Goal: Task Accomplishment & Management: Manage account settings

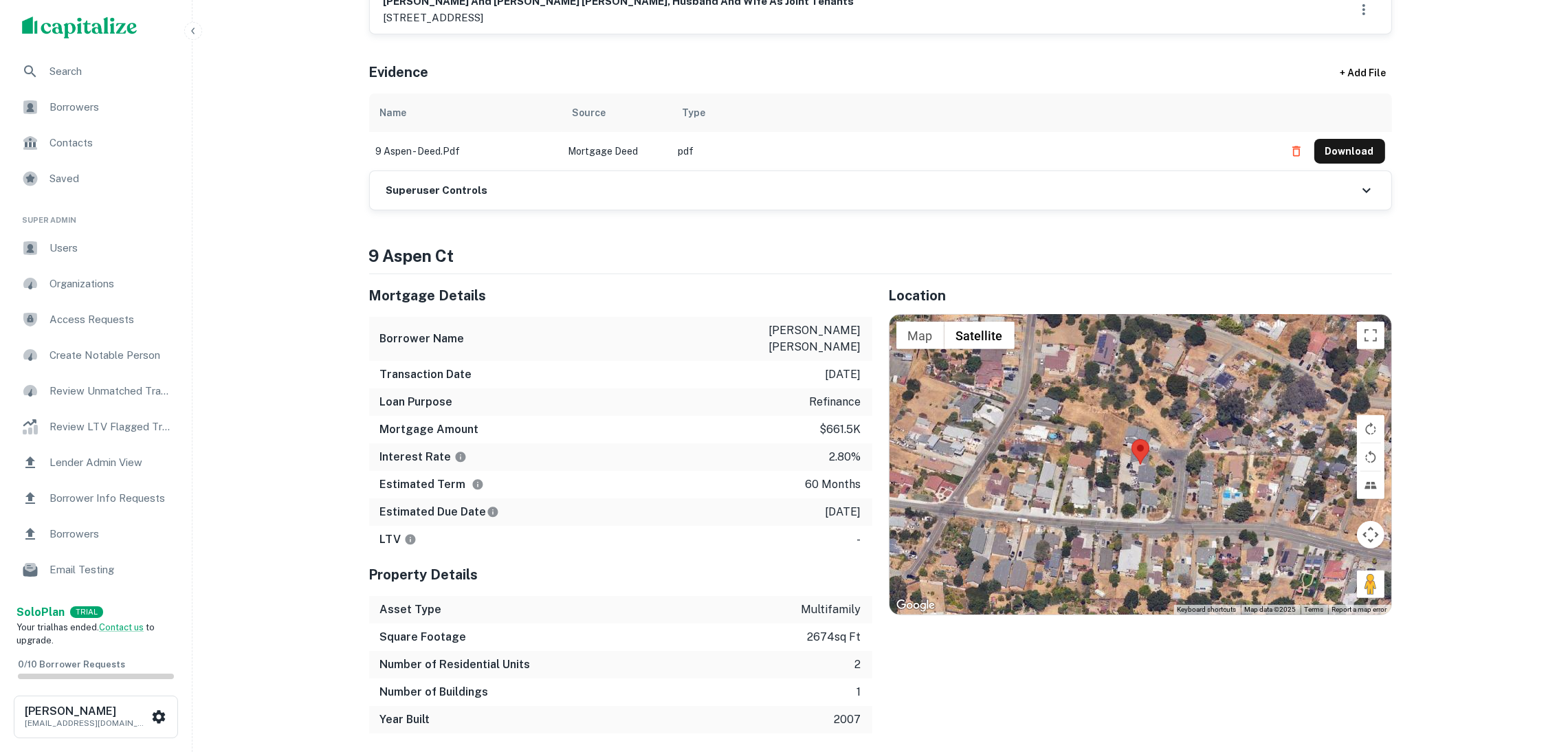
scroll to position [721, 0]
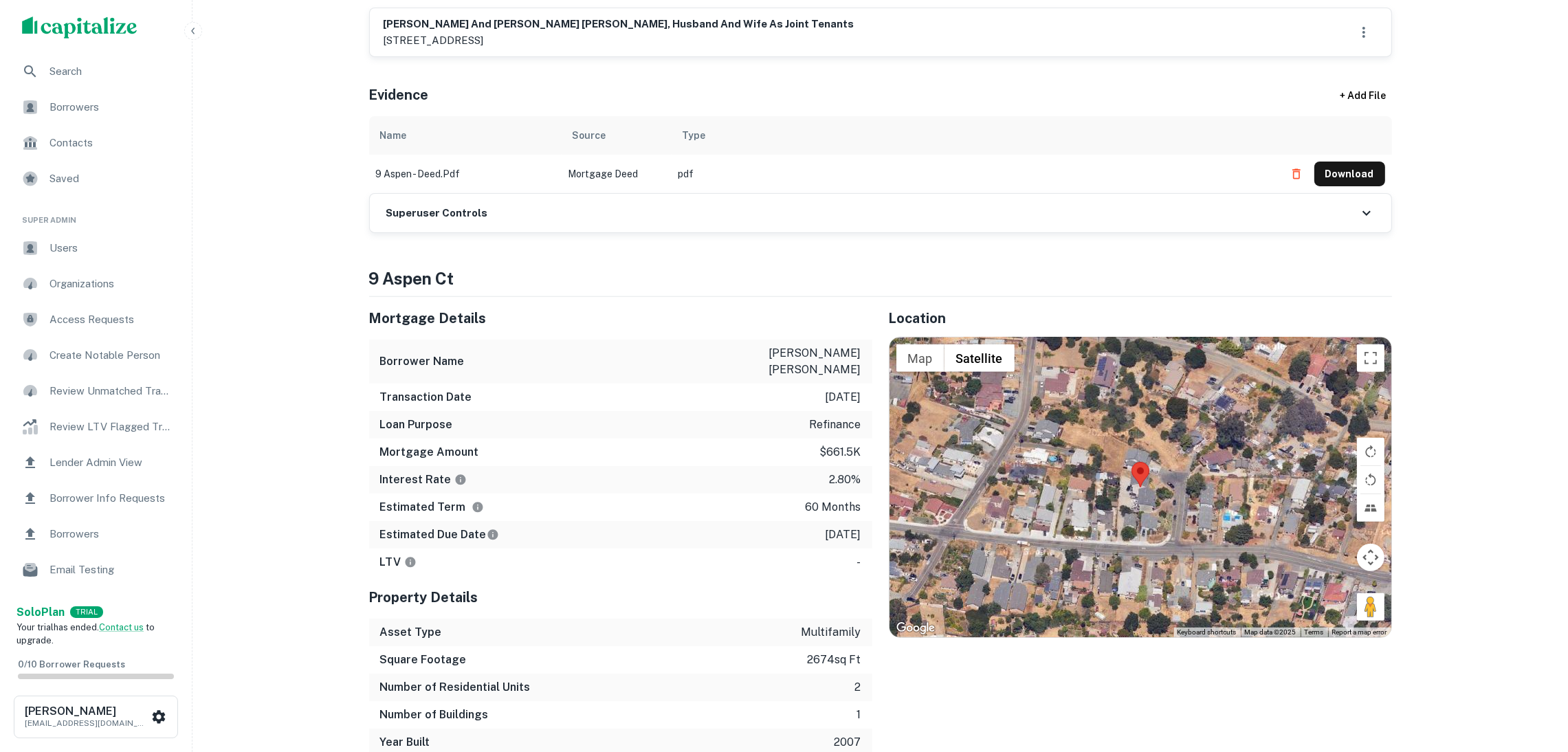
click at [597, 218] on div "Superuser Controls" at bounding box center [881, 213] width 1022 height 38
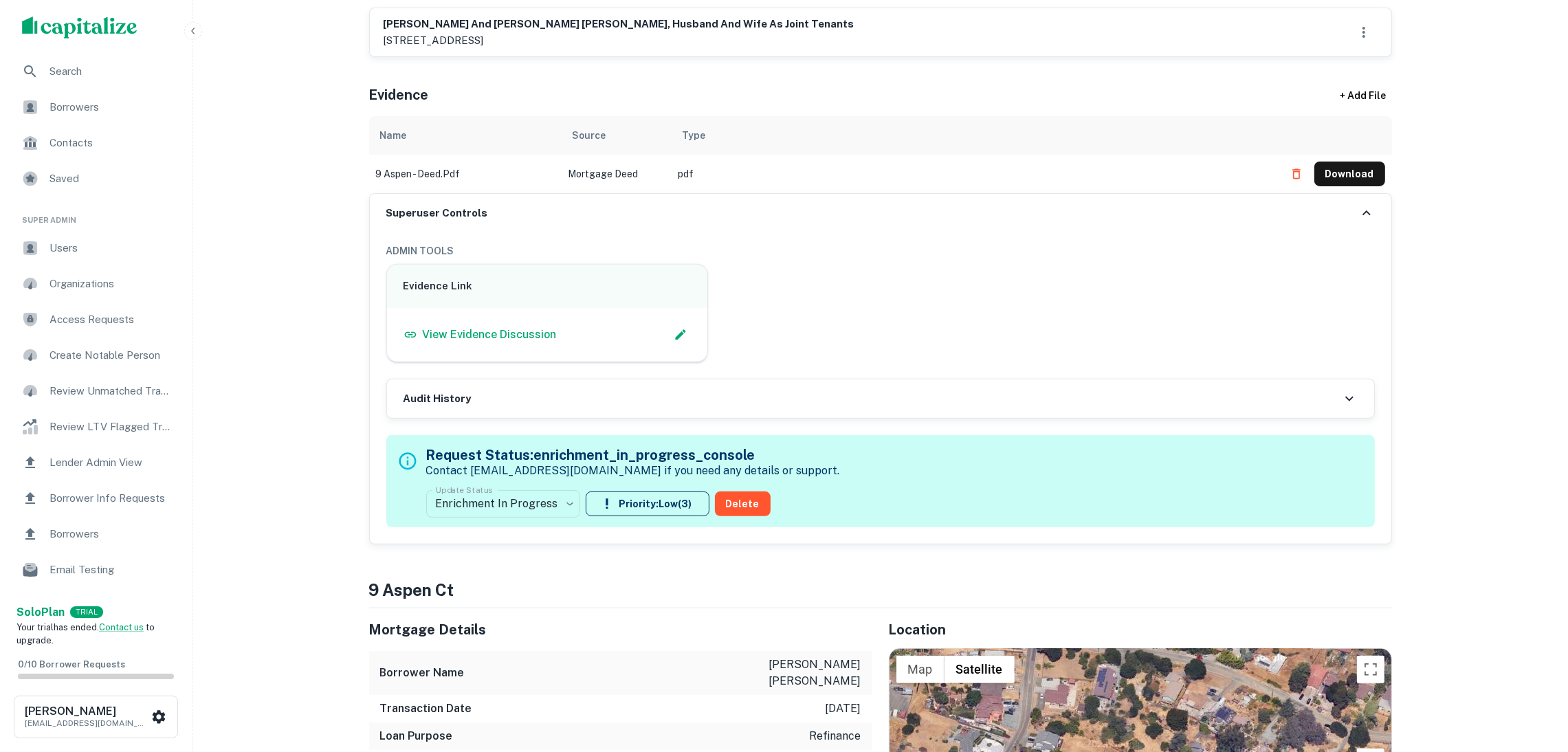
click at [610, 400] on div "Audit History" at bounding box center [881, 398] width 987 height 38
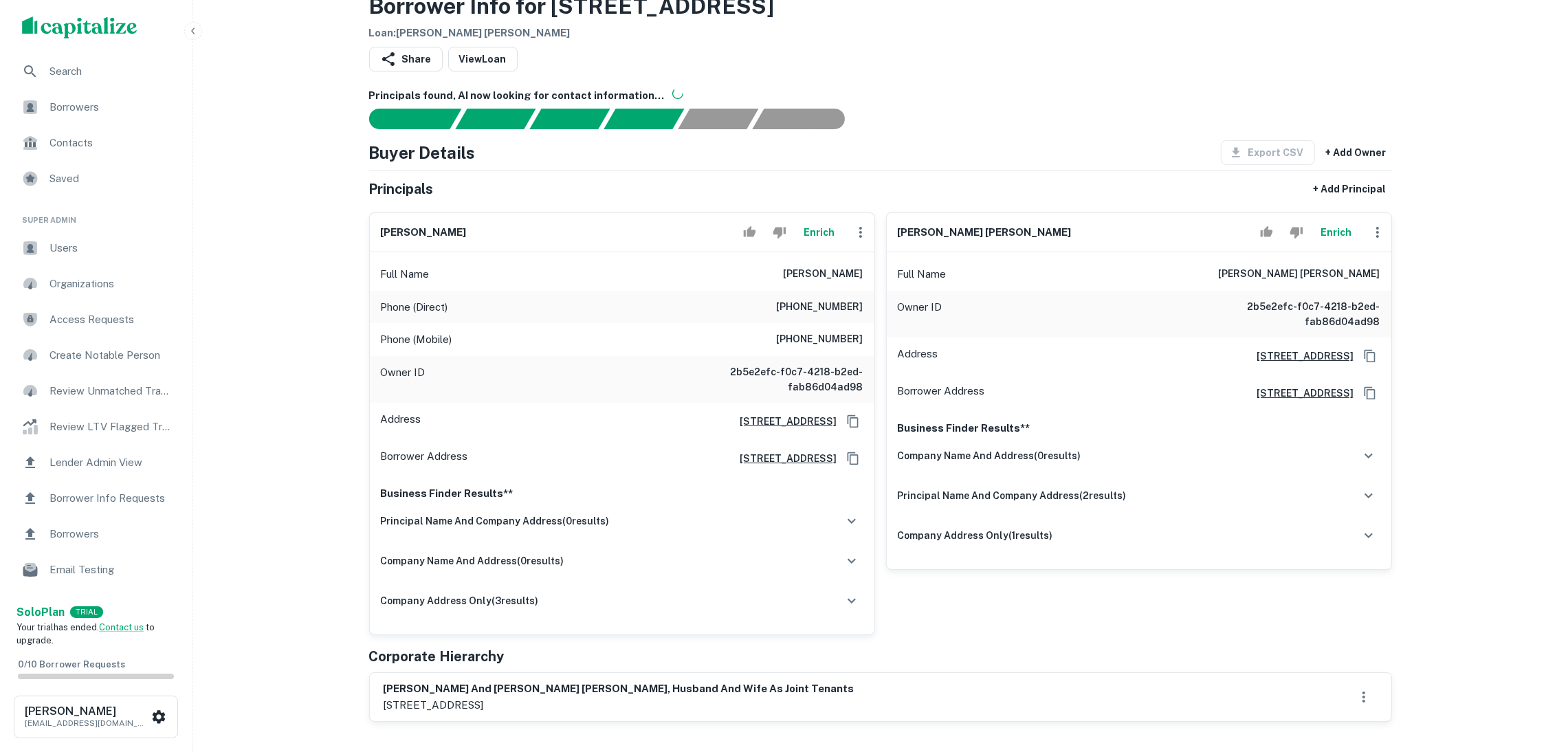
scroll to position [0, 0]
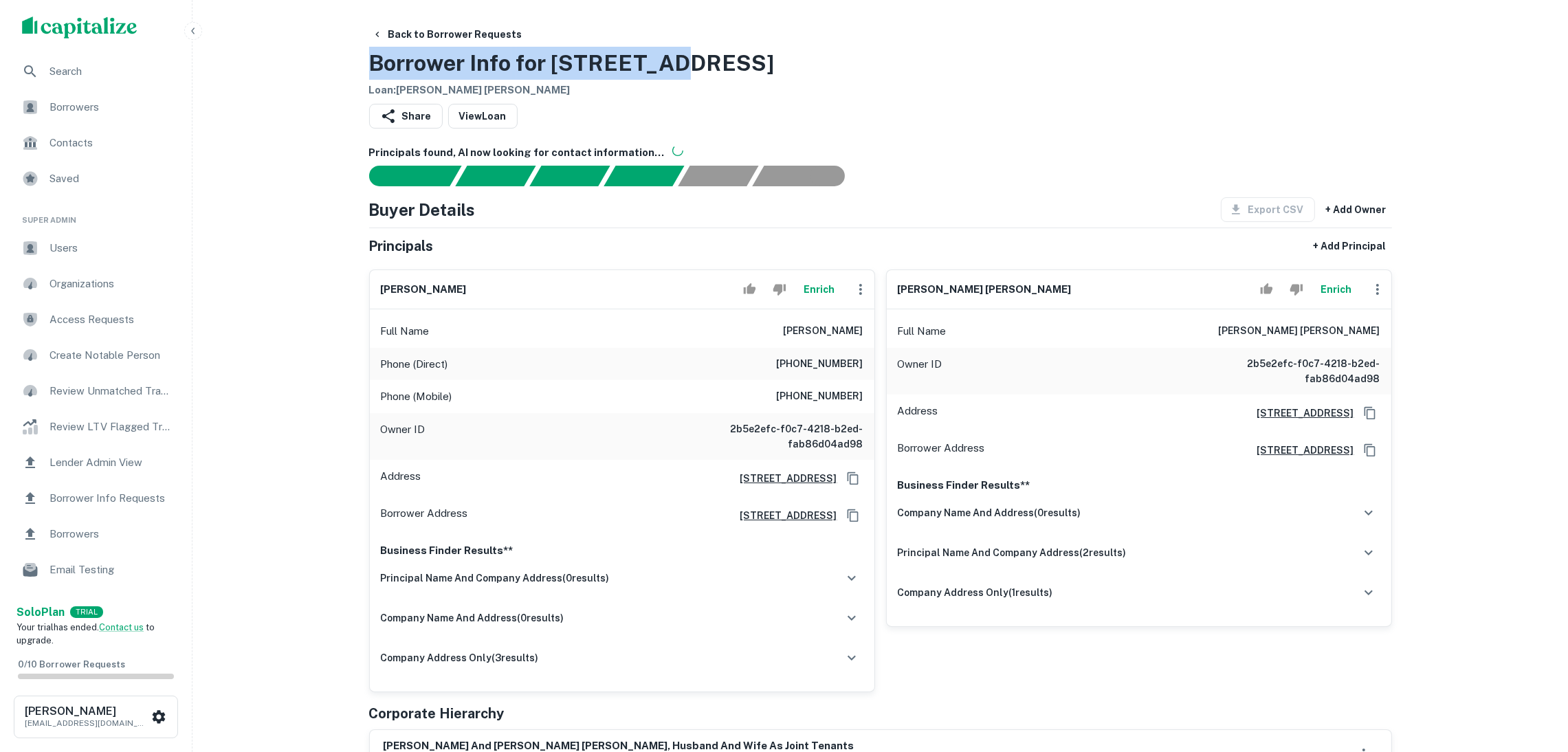
drag, startPoint x: 666, startPoint y: 66, endPoint x: 357, endPoint y: 53, distance: 309.3
copy h3 "Borrower Info for [STREET_ADDRESS]"
drag, startPoint x: 958, startPoint y: 86, endPoint x: 978, endPoint y: 90, distance: 20.4
click at [958, 88] on div "Back to Borrower Requests Borrower Info for 9 Aspen Ct Loan : [PERSON_NAME] [PE…" at bounding box center [881, 60] width 1023 height 76
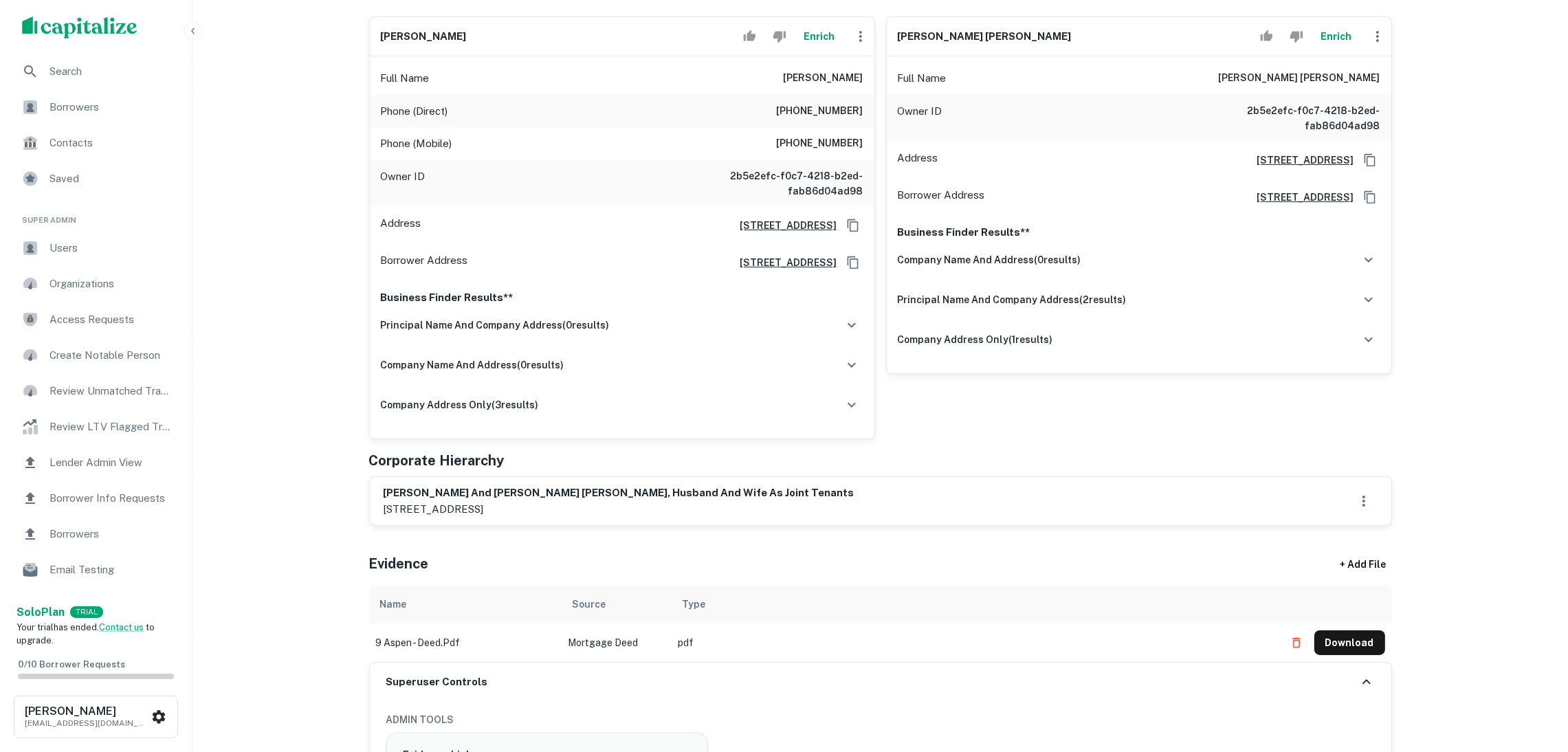
scroll to position [206, 0]
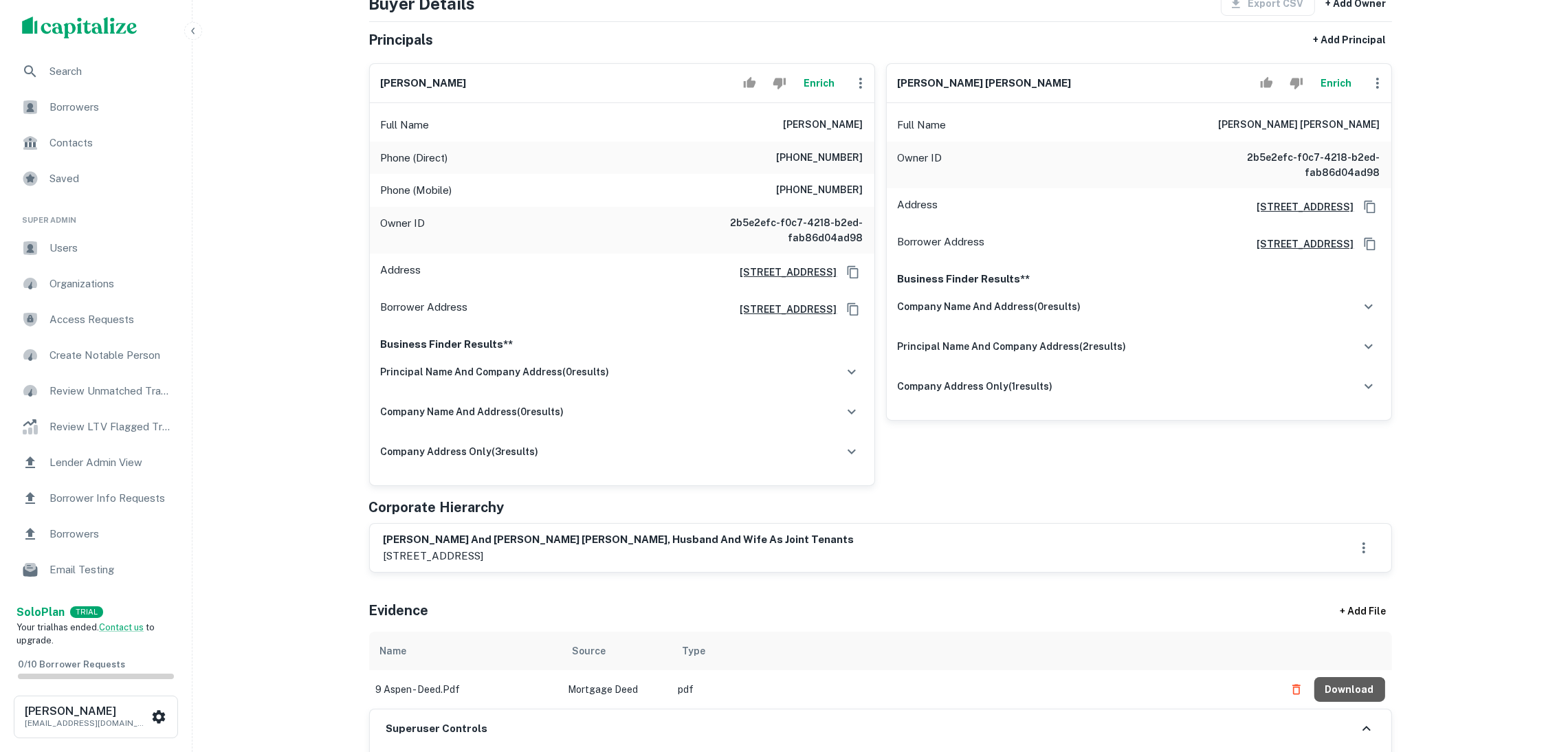
click at [1351, 700] on button "Download" at bounding box center [1350, 689] width 71 height 24
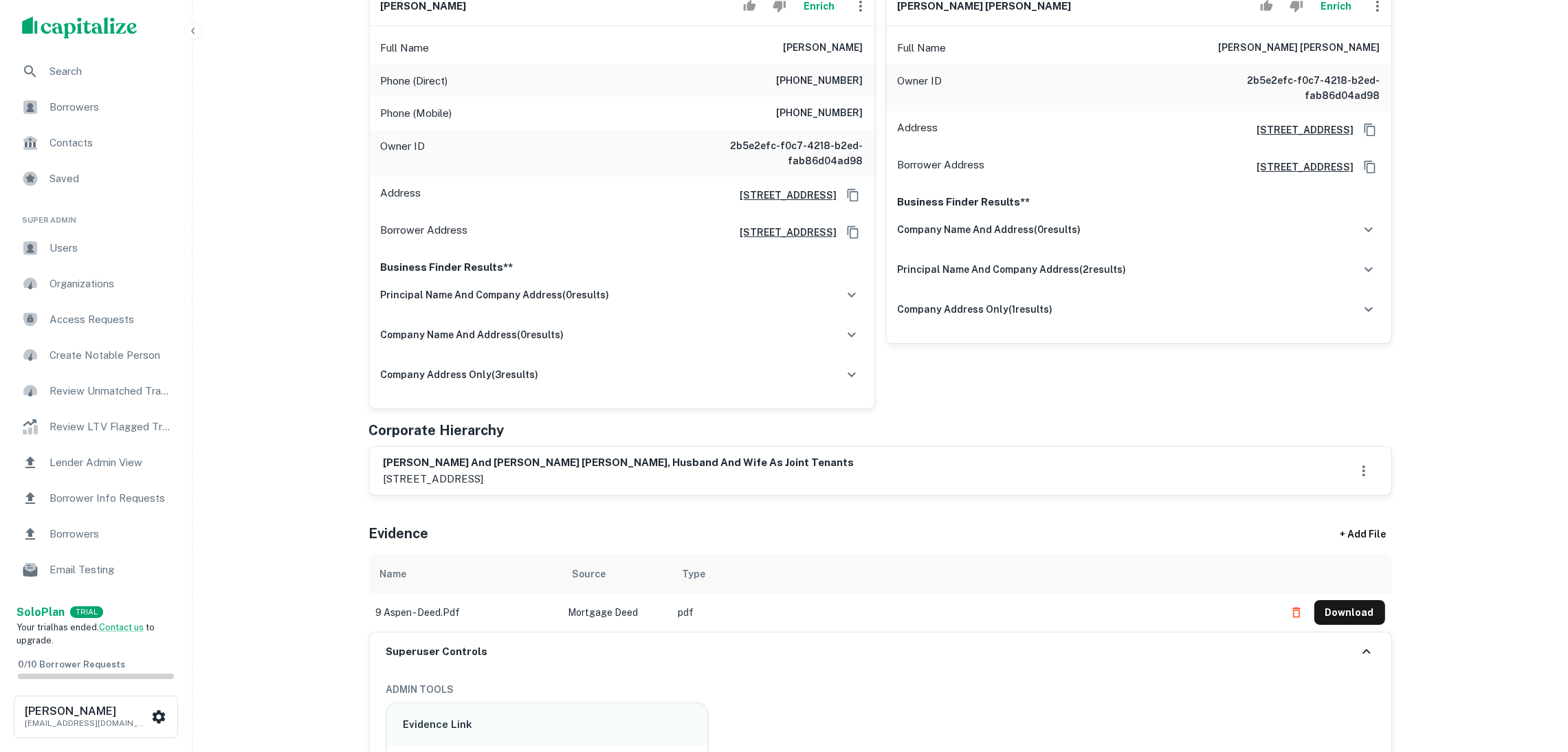
scroll to position [412, 0]
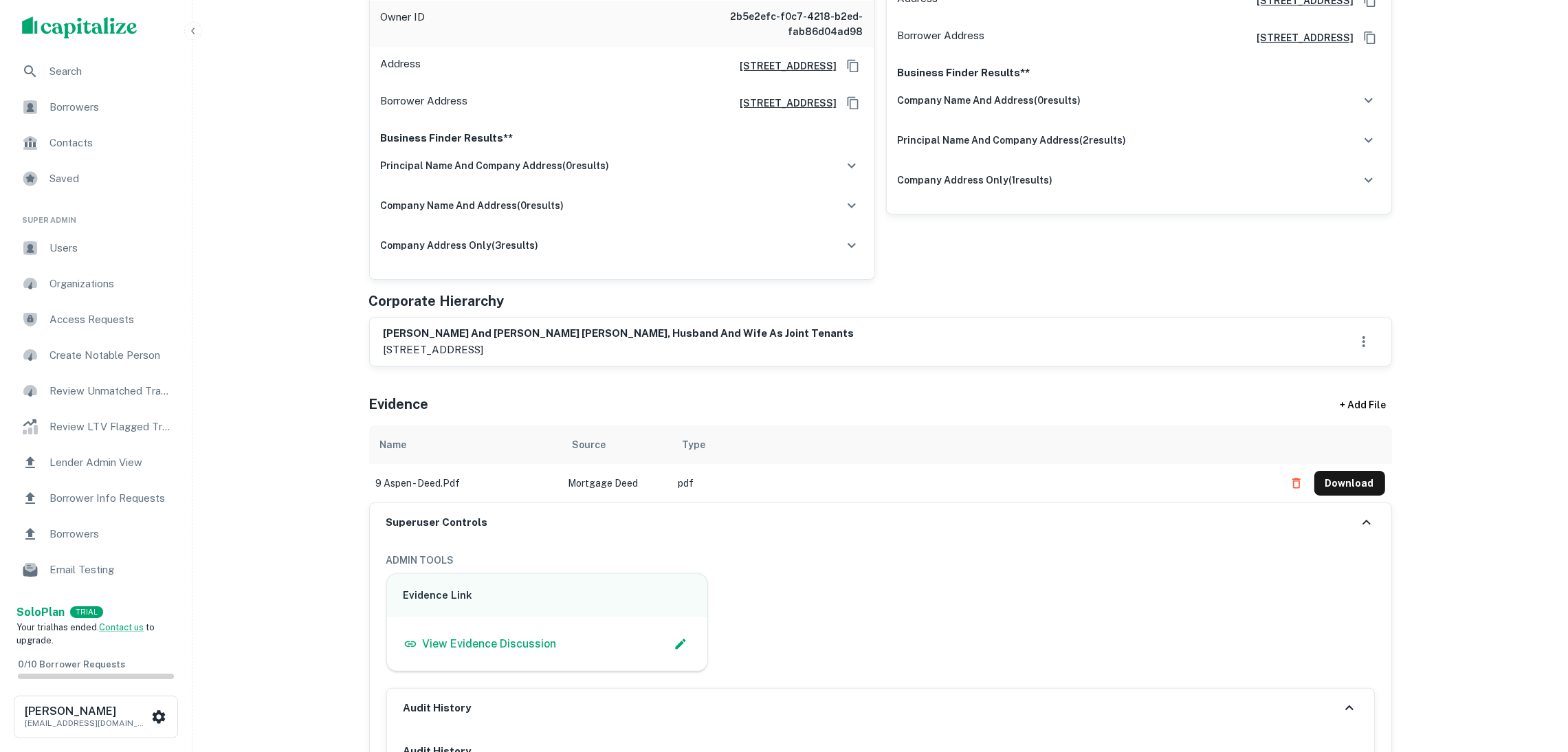
drag, startPoint x: 1338, startPoint y: 479, endPoint x: 1339, endPoint y: 486, distance: 7.1
click at [1339, 486] on button "Download" at bounding box center [1350, 483] width 71 height 24
click at [1346, 488] on button "Download" at bounding box center [1350, 483] width 71 height 24
click at [1351, 475] on button "Download" at bounding box center [1350, 483] width 71 height 24
click at [1344, 476] on button "Download" at bounding box center [1350, 483] width 71 height 24
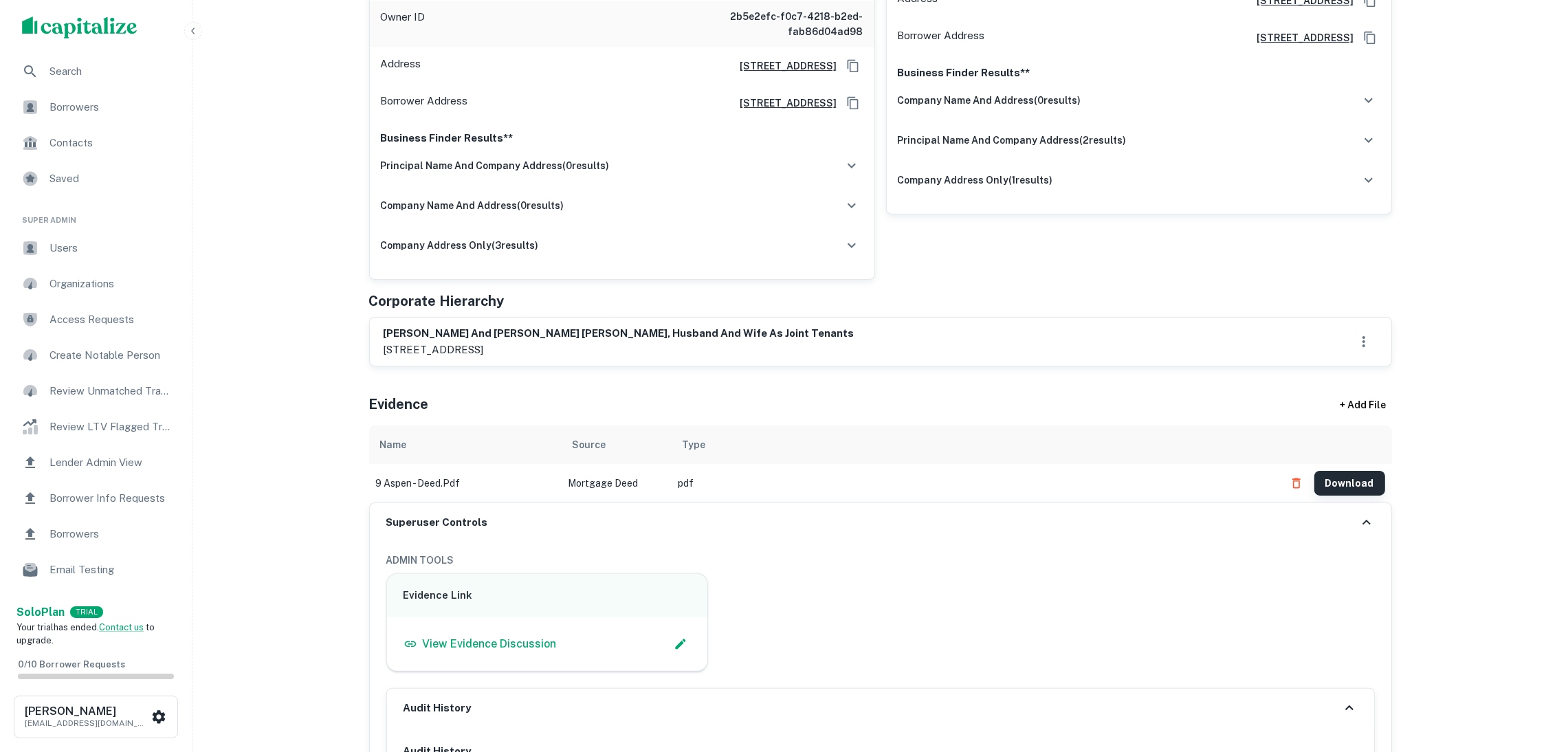
click at [1346, 483] on button "Download" at bounding box center [1350, 483] width 71 height 24
click at [1369, 479] on button "Download" at bounding box center [1350, 483] width 71 height 24
click at [1348, 483] on button "Download" at bounding box center [1350, 483] width 71 height 24
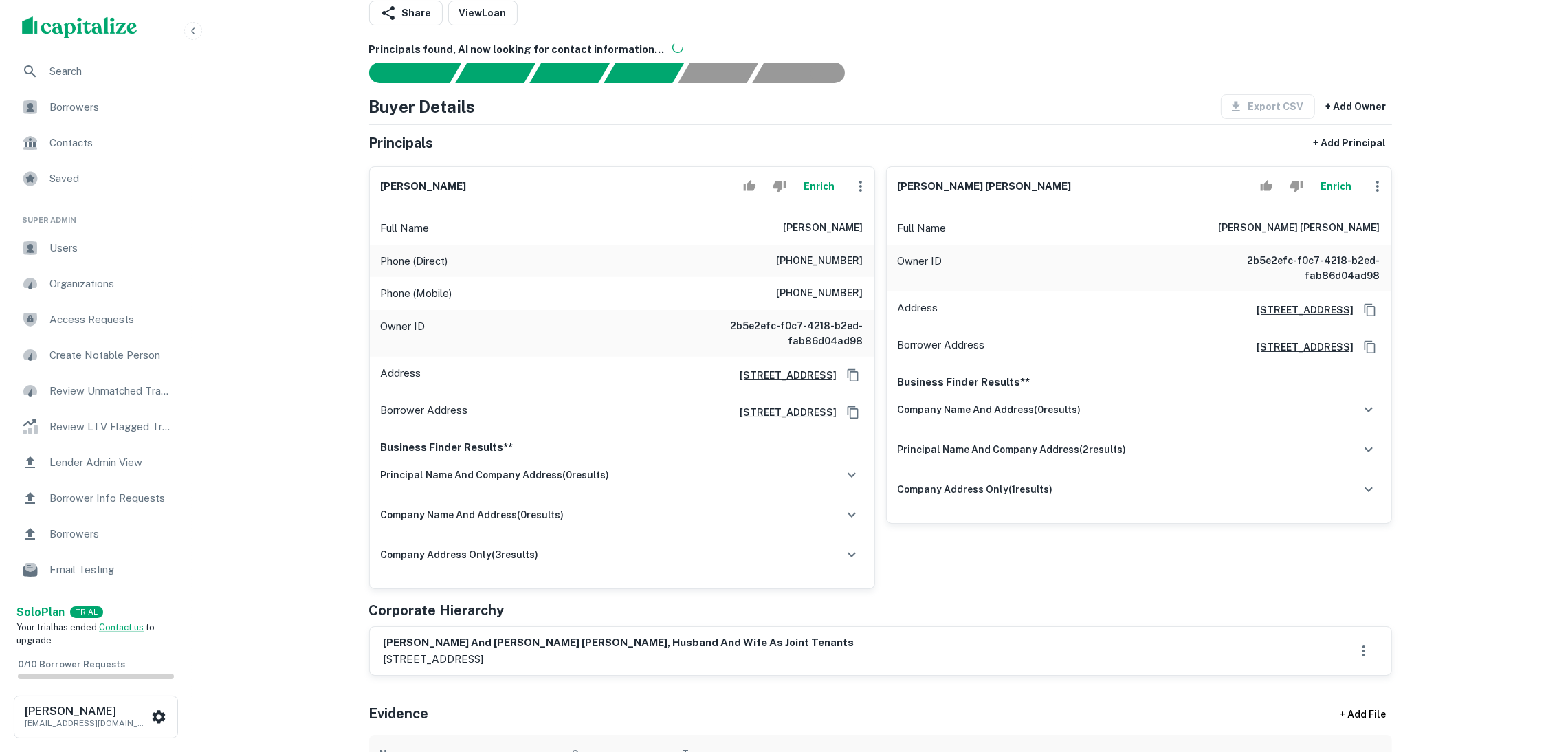
drag, startPoint x: 1083, startPoint y: 178, endPoint x: 889, endPoint y: 177, distance: 194.0
click at [865, 173] on div "[PERSON_NAME] Full Name [PERSON_NAME] Phone (Direct) [PHONE_NUMBER] Phone (Mobi…" at bounding box center [875, 372] width 1034 height 434
click at [966, 187] on h6 "[PERSON_NAME] [PERSON_NAME]" at bounding box center [984, 186] width 174 height 15
click at [1077, 190] on div "[PERSON_NAME] [PERSON_NAME] Enrich" at bounding box center [1139, 187] width 505 height 39
click at [918, 186] on h6 "[PERSON_NAME] [PERSON_NAME]" at bounding box center [984, 186] width 174 height 15
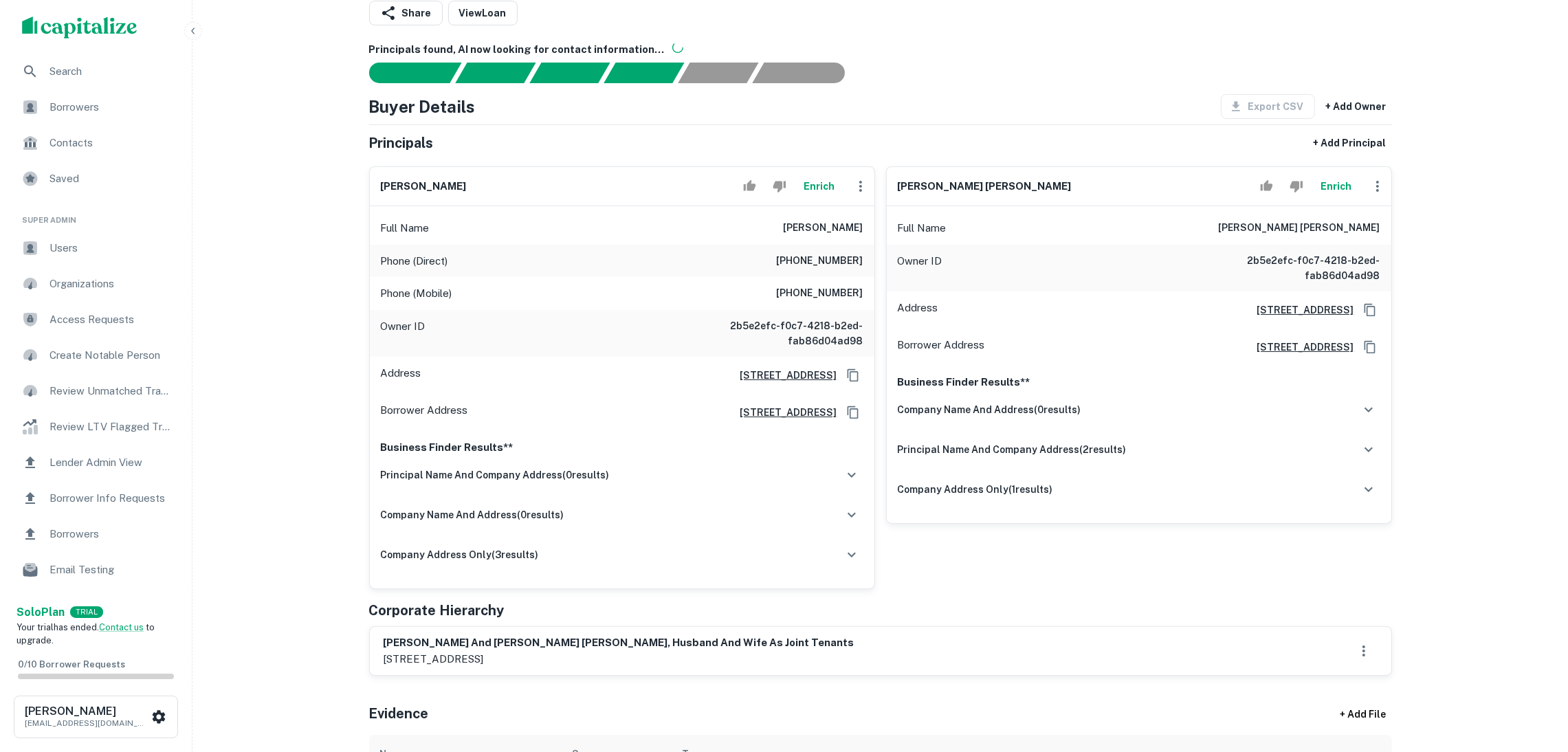
drag, startPoint x: 1034, startPoint y: 190, endPoint x: 1077, endPoint y: 190, distance: 43.0
click at [1036, 191] on h6 "[PERSON_NAME] [PERSON_NAME]" at bounding box center [984, 186] width 174 height 15
drag, startPoint x: 1077, startPoint y: 190, endPoint x: 1119, endPoint y: 205, distance: 44.6
click at [1078, 190] on div "[PERSON_NAME] [PERSON_NAME] Enrich" at bounding box center [1139, 187] width 505 height 39
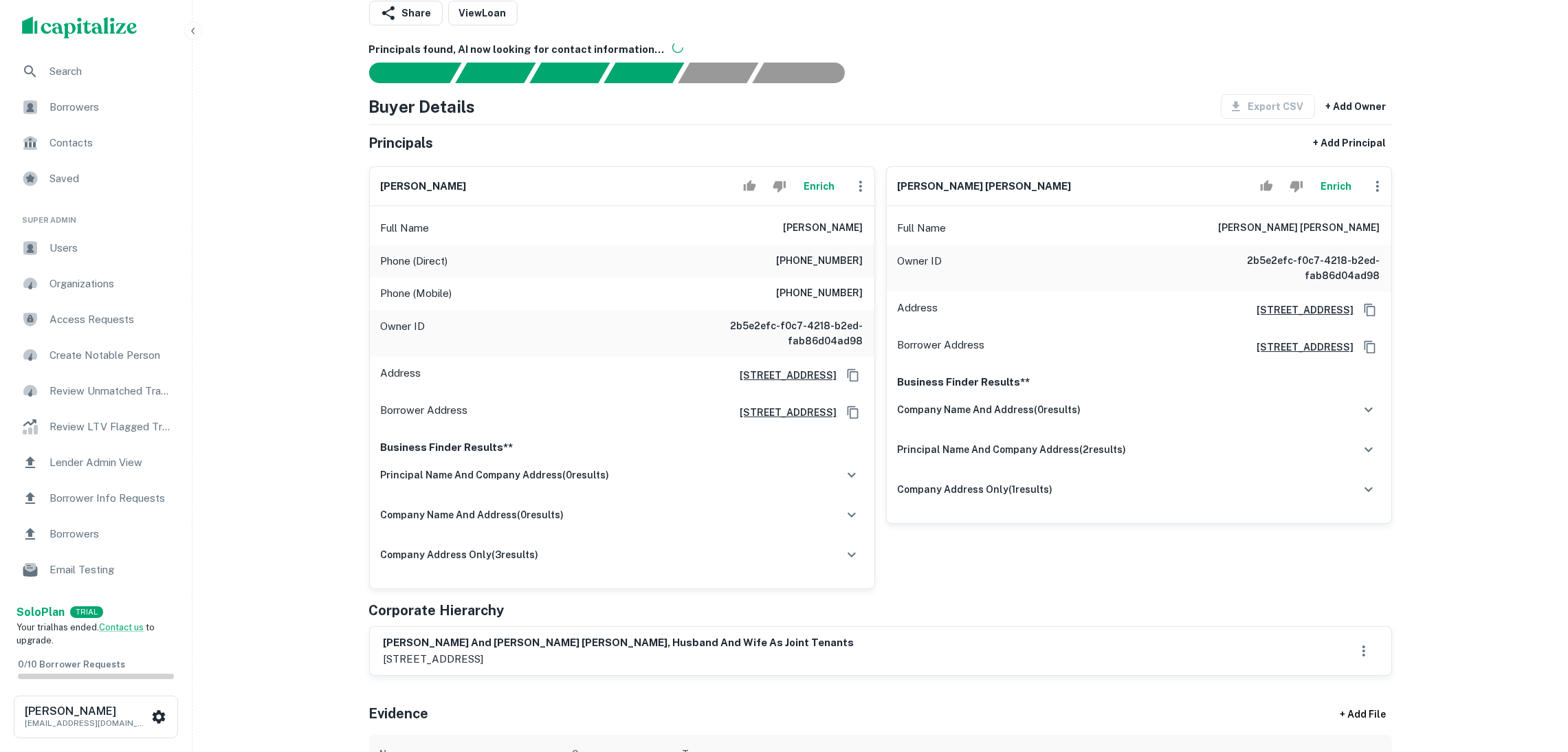
drag, startPoint x: 1062, startPoint y: 194, endPoint x: 902, endPoint y: 177, distance: 160.9
click at [902, 177] on div "[PERSON_NAME] [PERSON_NAME] Enrich" at bounding box center [1139, 187] width 505 height 39
drag, startPoint x: 893, startPoint y: 191, endPoint x: 1075, endPoint y: 183, distance: 182.2
click at [1075, 183] on div "[PERSON_NAME] [PERSON_NAME] Enrich" at bounding box center [1139, 187] width 505 height 39
copy h6 "[PERSON_NAME] [PERSON_NAME]"
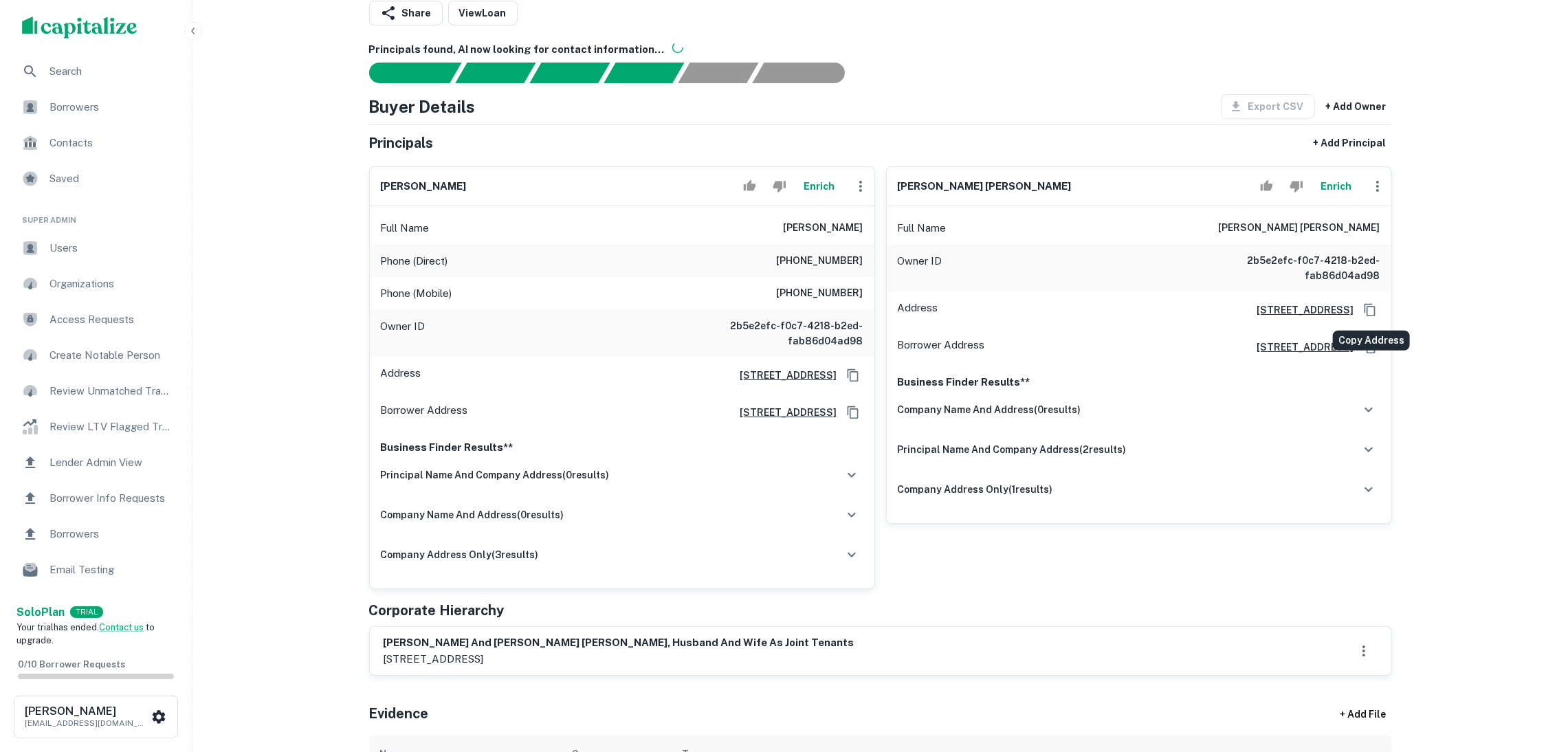
click at [1373, 310] on icon "Copy Address" at bounding box center [1370, 310] width 14 height 14
copy h6 "[PERSON_NAME] [PERSON_NAME]"
click at [856, 183] on icon "button" at bounding box center [860, 186] width 16 height 16
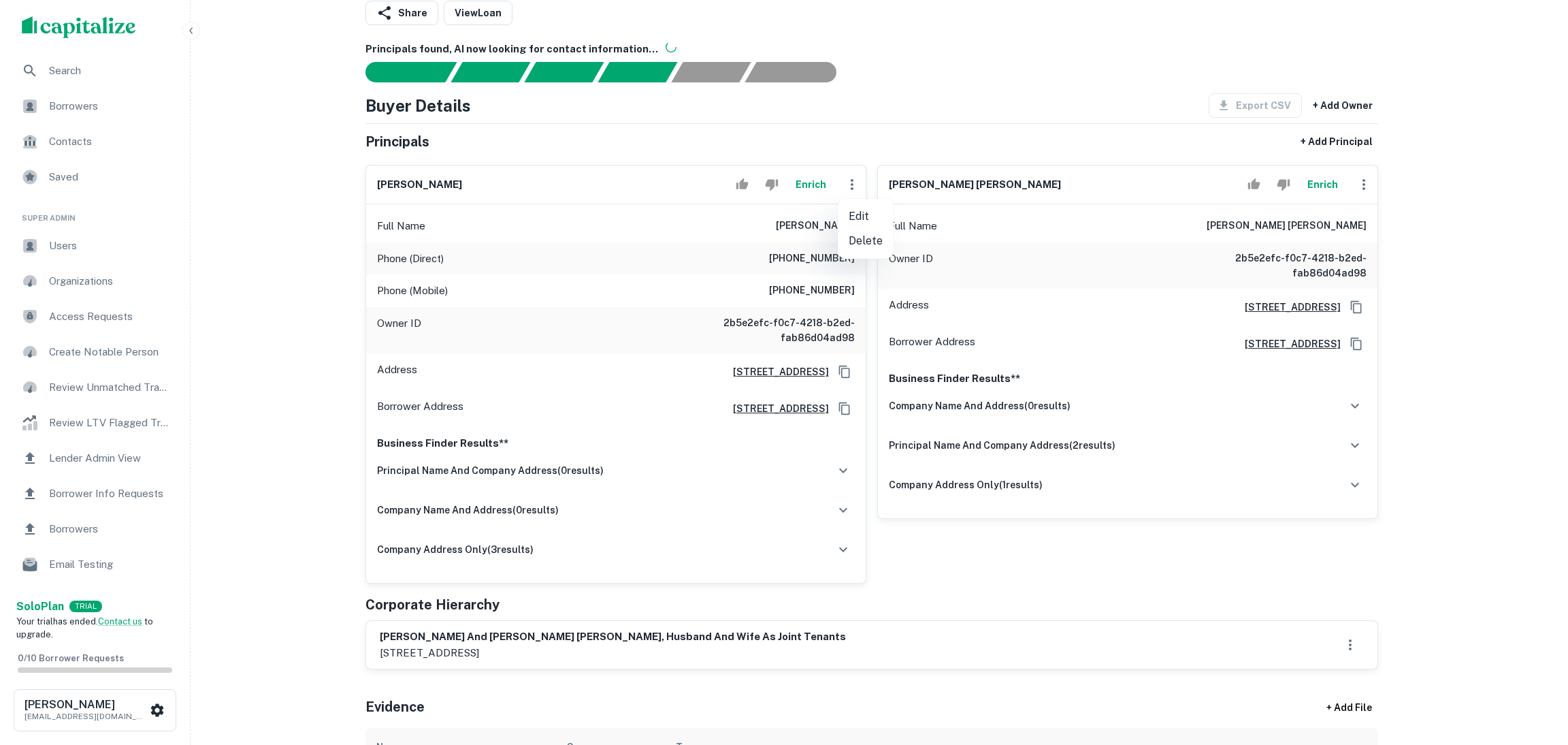
click at [866, 207] on li "Edit" at bounding box center [865, 216] width 55 height 24
select select "**"
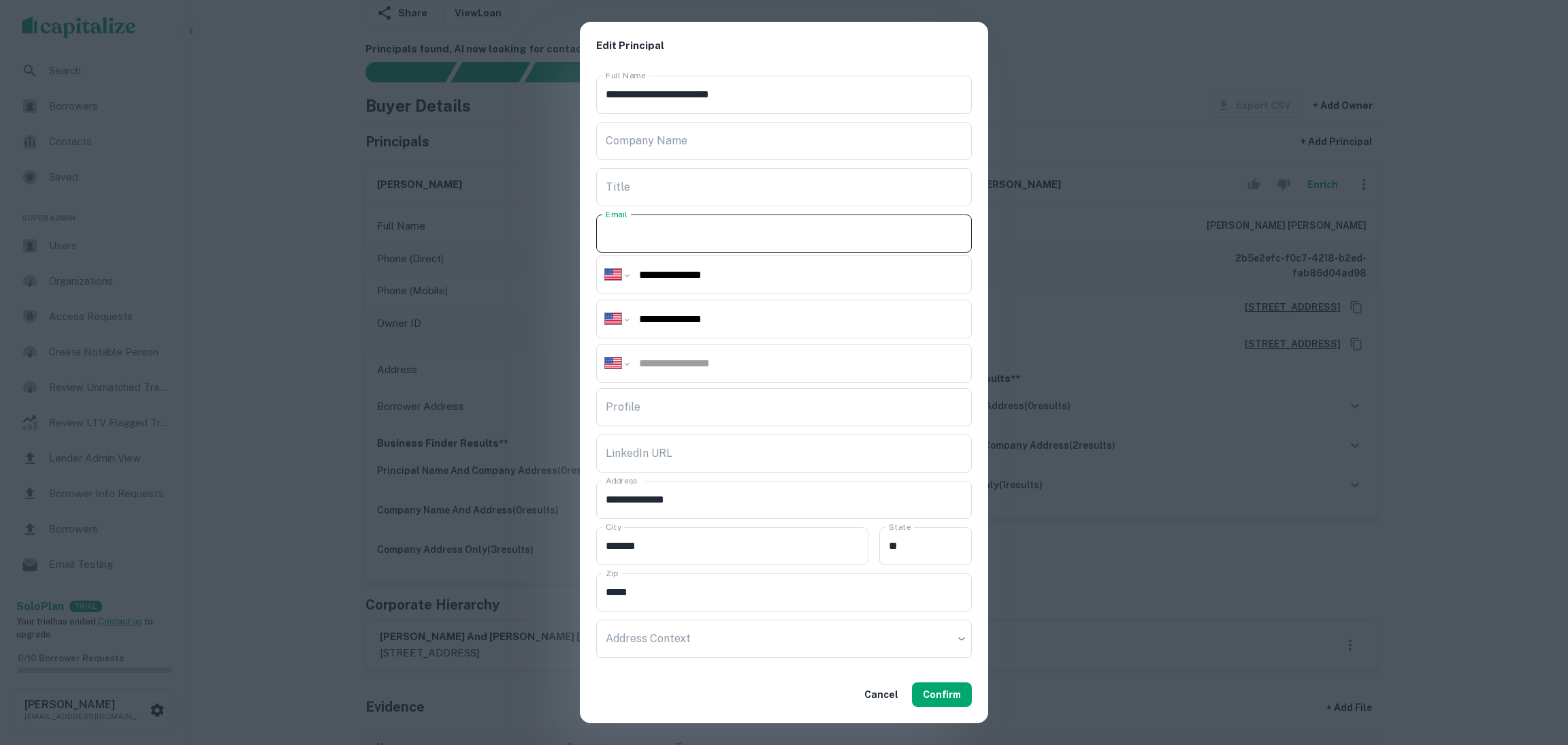
click at [651, 225] on input "Email" at bounding box center [784, 233] width 376 height 38
paste input "**********"
type input "**********"
click at [966, 692] on button "Confirm" at bounding box center [941, 694] width 60 height 24
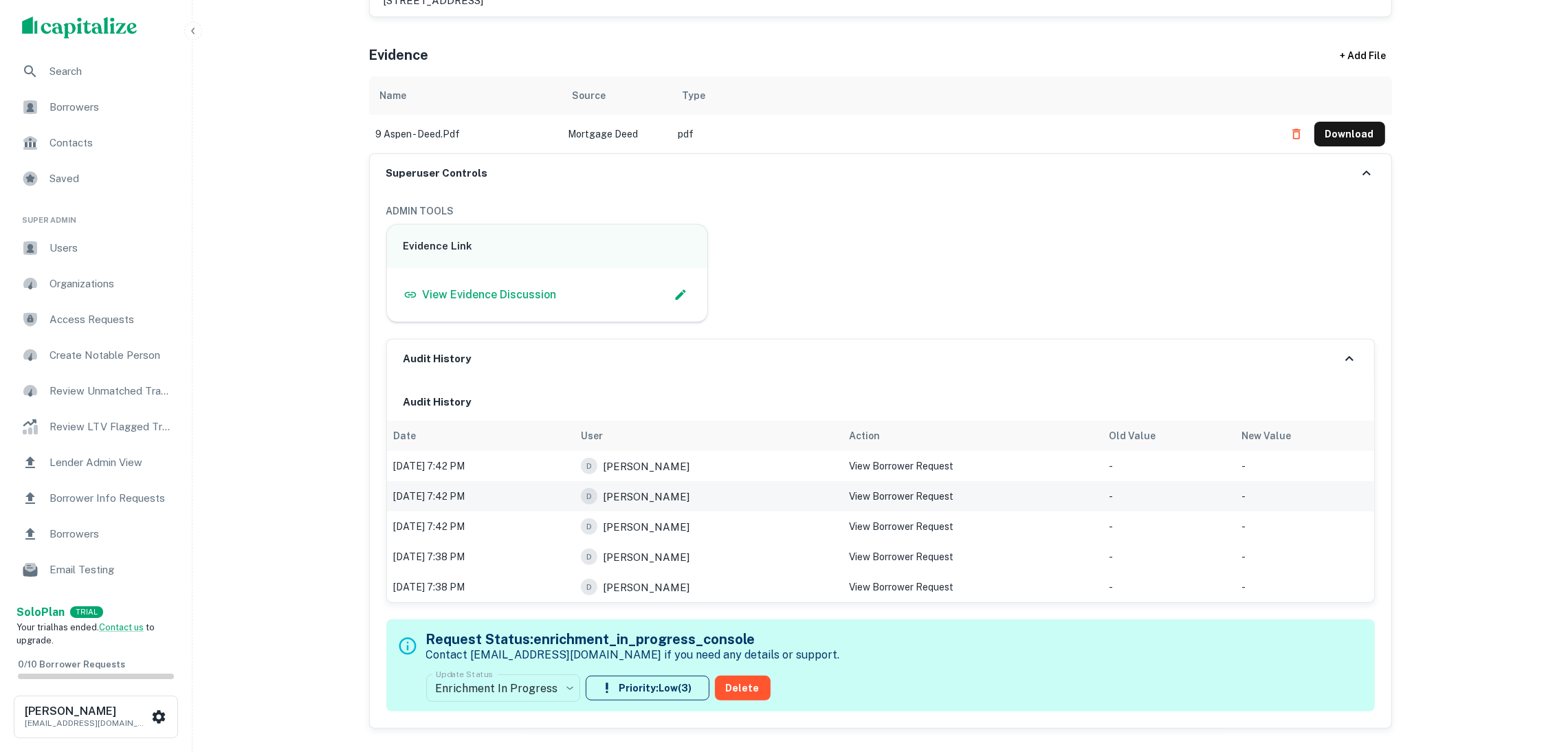
scroll to position [927, 0]
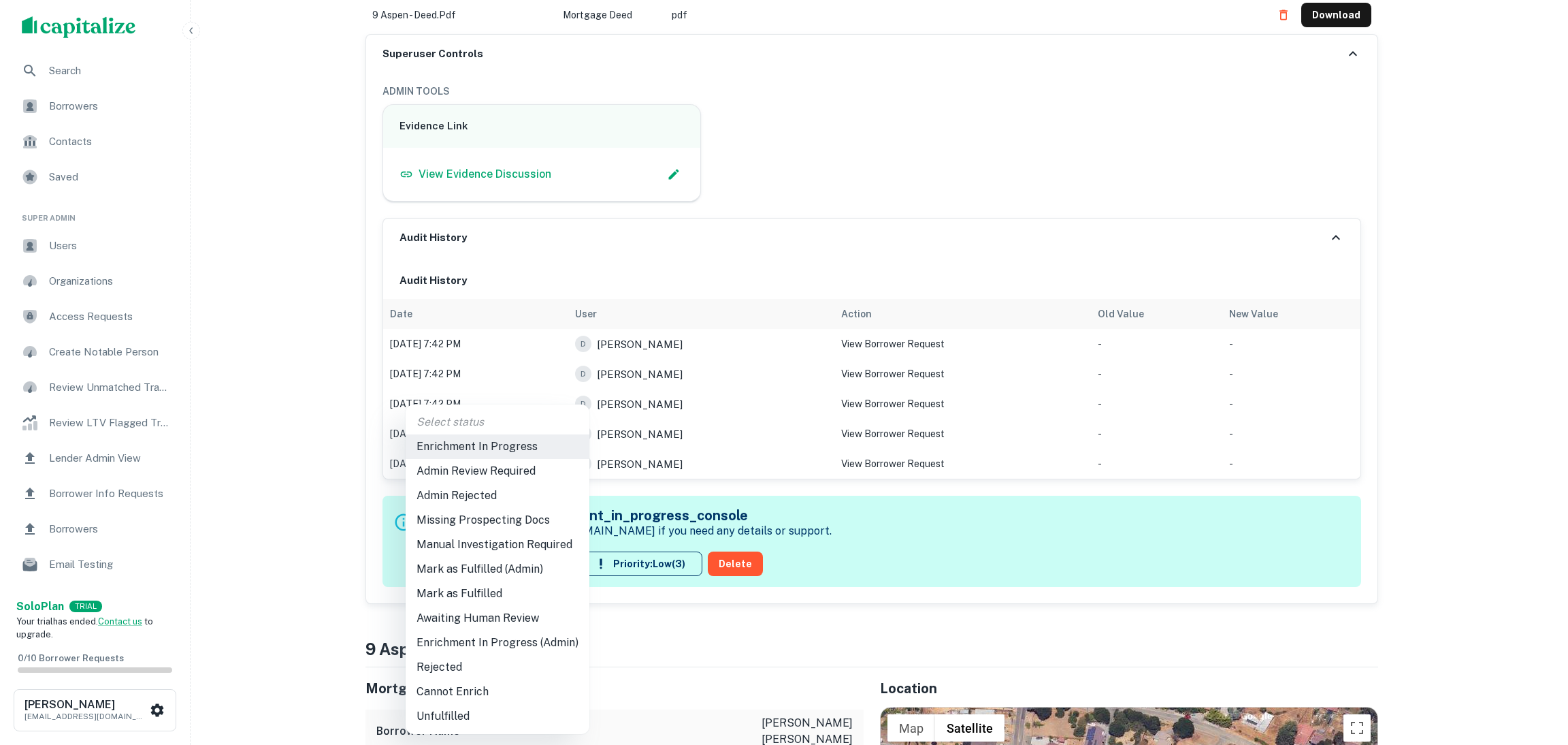
click at [500, 586] on li "Mark as Fulfilled" at bounding box center [497, 593] width 184 height 24
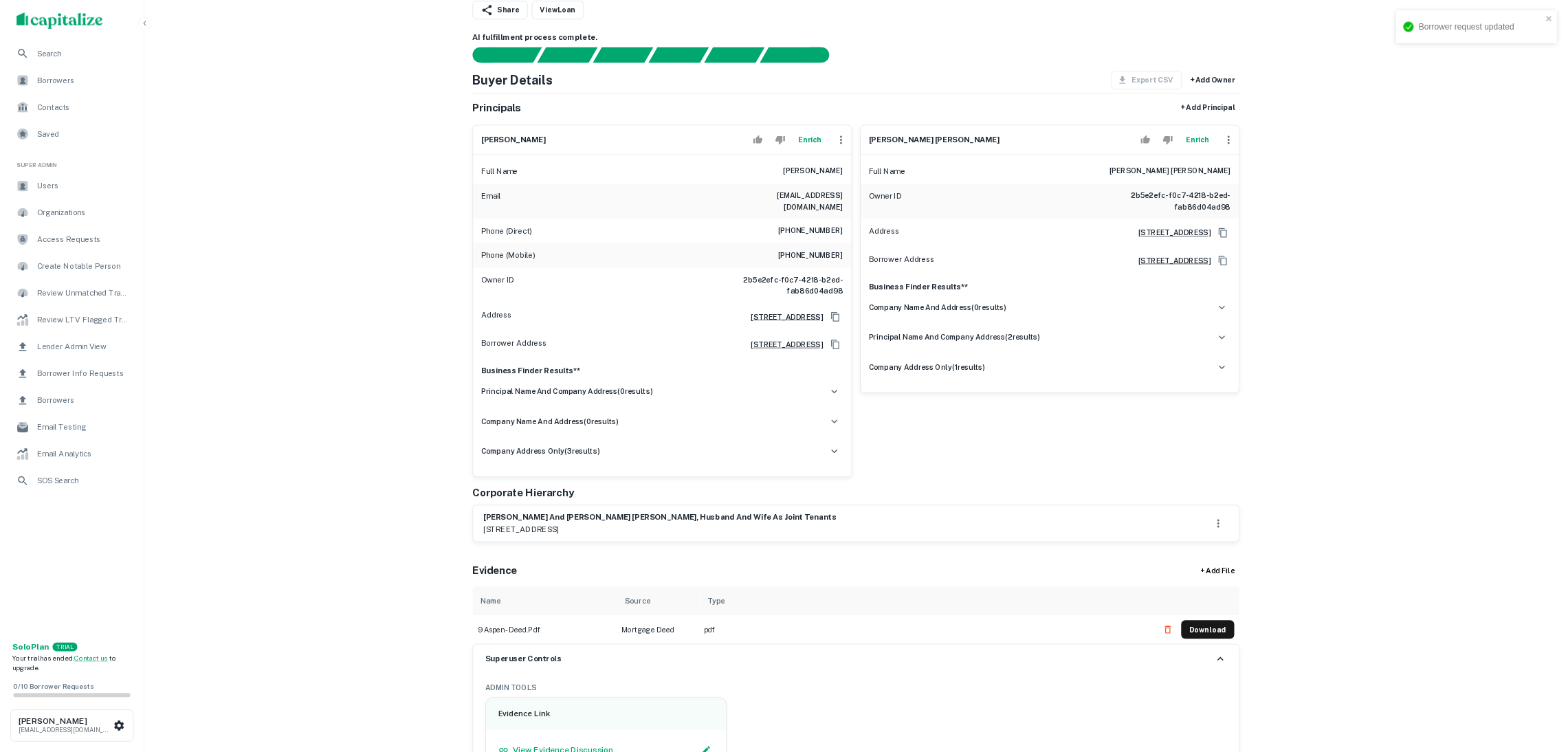
scroll to position [0, 0]
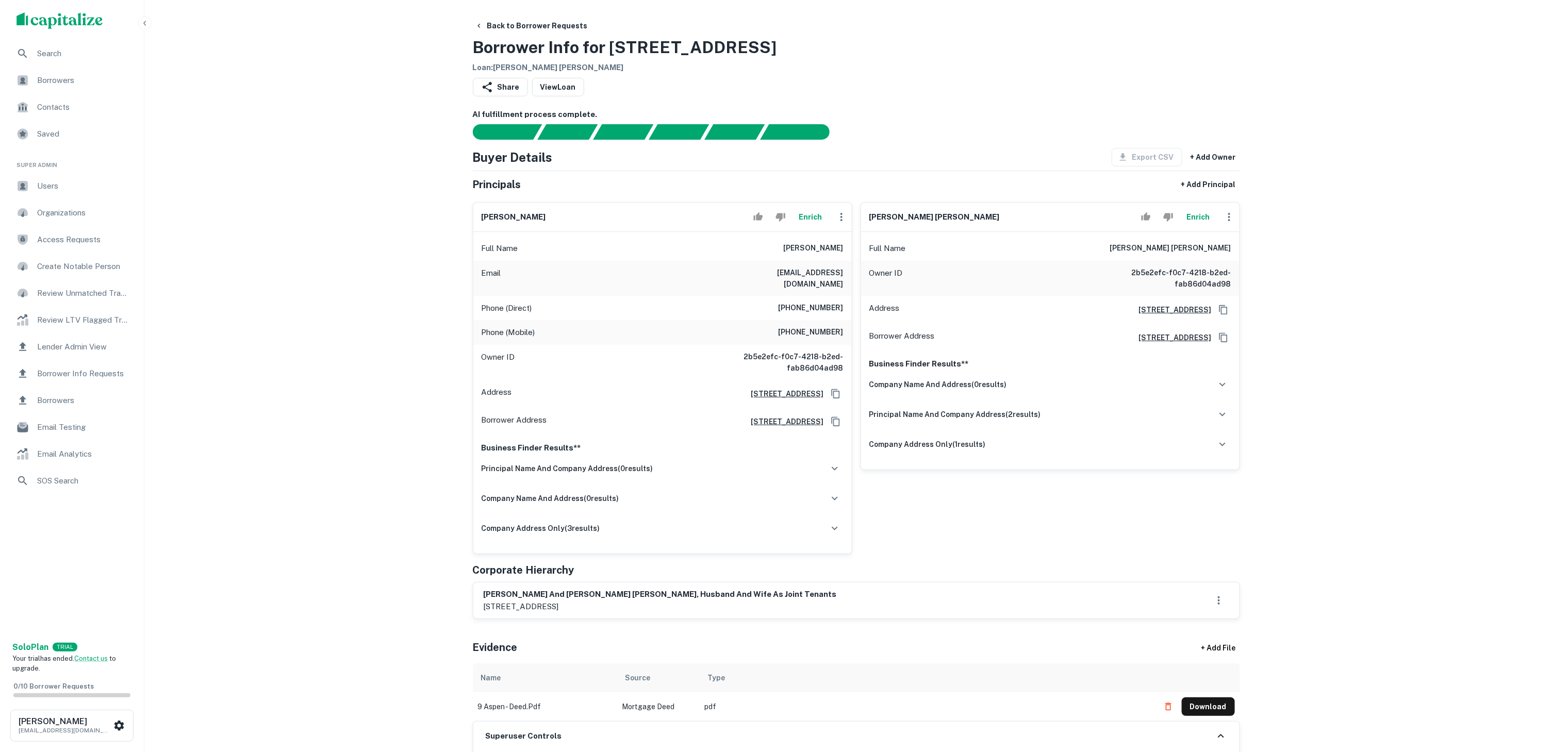
drag, startPoint x: 1386, startPoint y: 465, endPoint x: 1275, endPoint y: 444, distance: 113.0
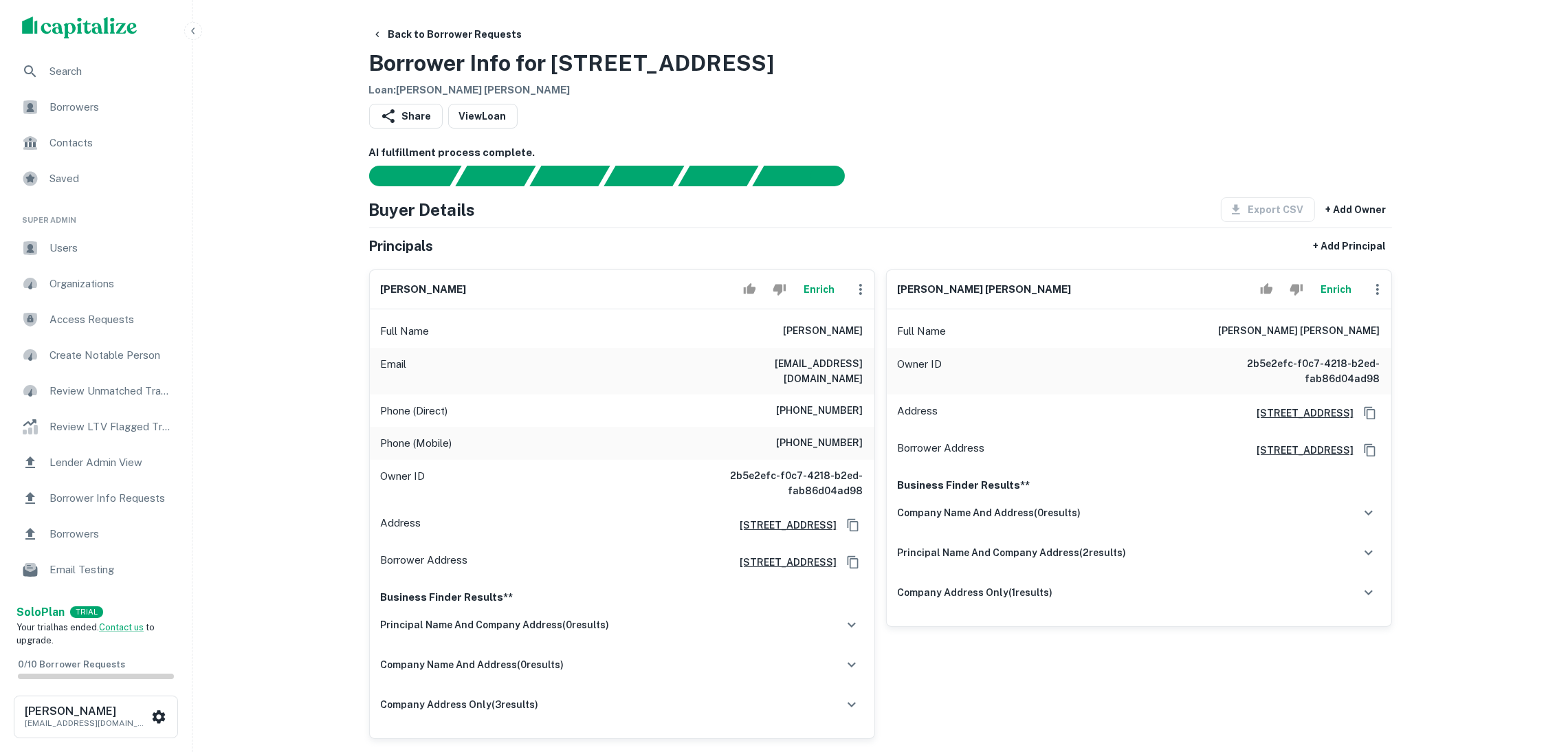
click at [1567, 76] on html "Search Borrowers Contacts Saved Super Admin Users Organizations Access Requests…" at bounding box center [784, 376] width 1568 height 752
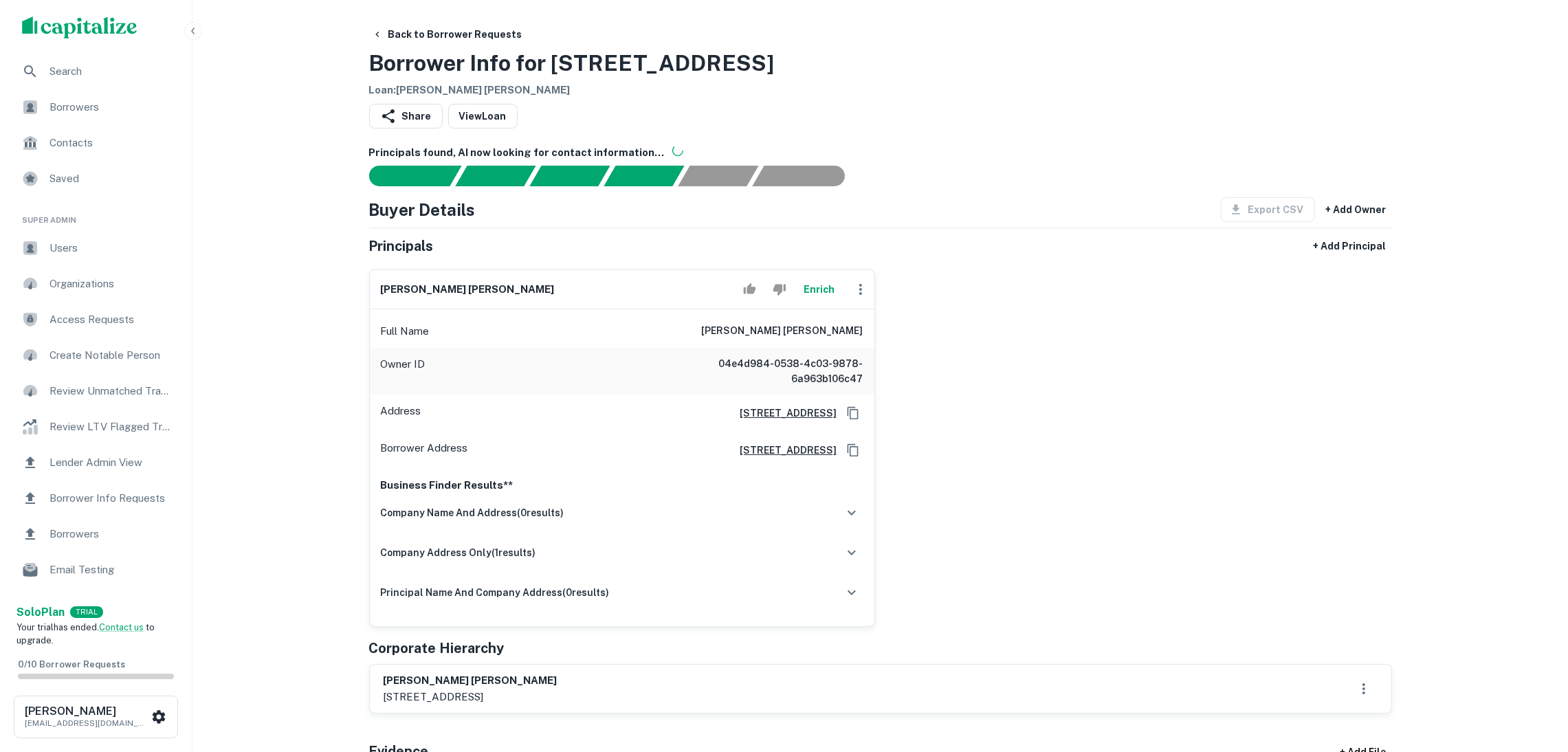
drag, startPoint x: 0, startPoint y: 0, endPoint x: 967, endPoint y: 60, distance: 968.9
click at [967, 60] on div "Back to Borrower Requests Borrower Info for 2433 7th St Loan : CHENG WANG SHU" at bounding box center [881, 60] width 1023 height 76
drag, startPoint x: 704, startPoint y: 54, endPoint x: 366, endPoint y: 57, distance: 338.0
copy h3 "Borrower Info for 2433 7th St"
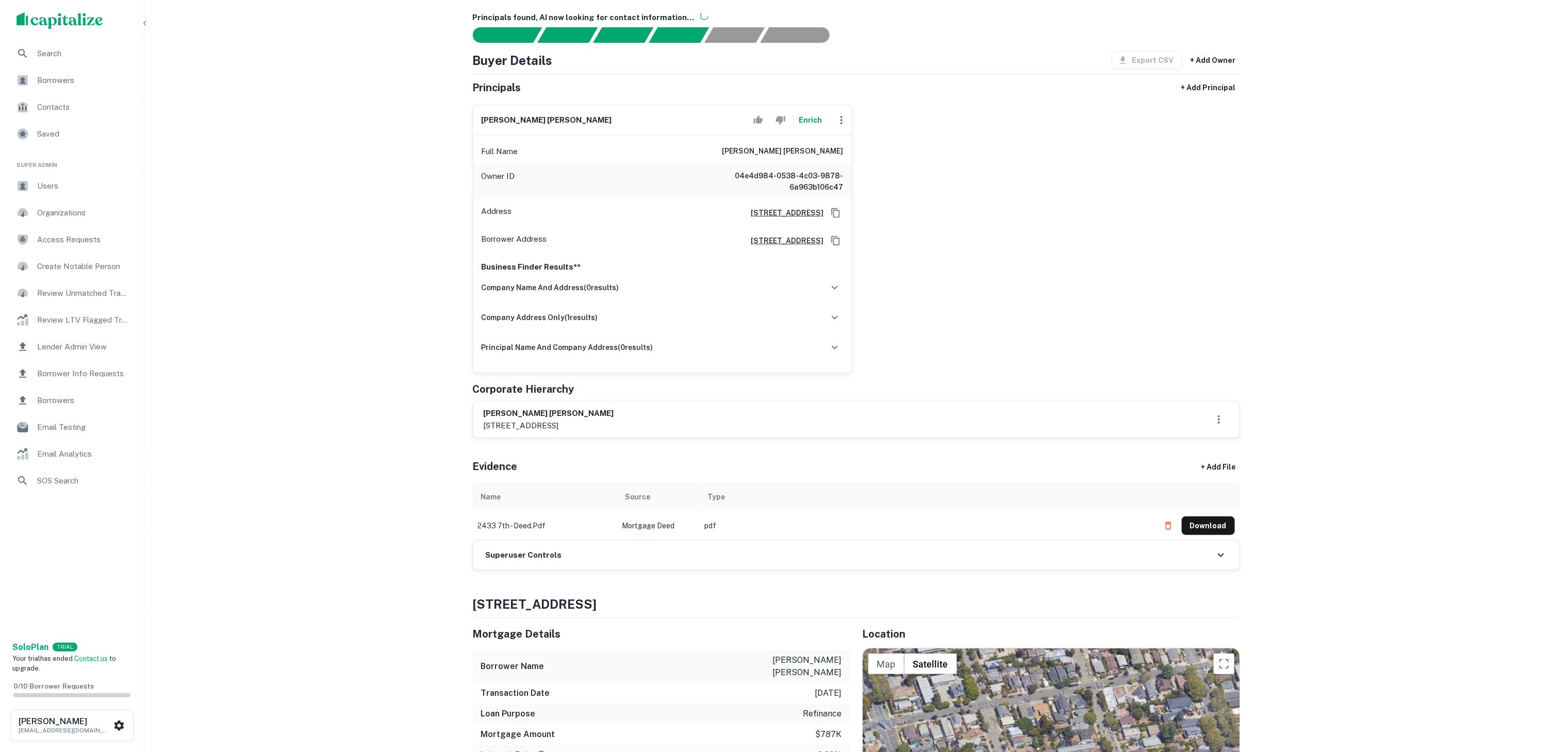
scroll to position [206, 0]
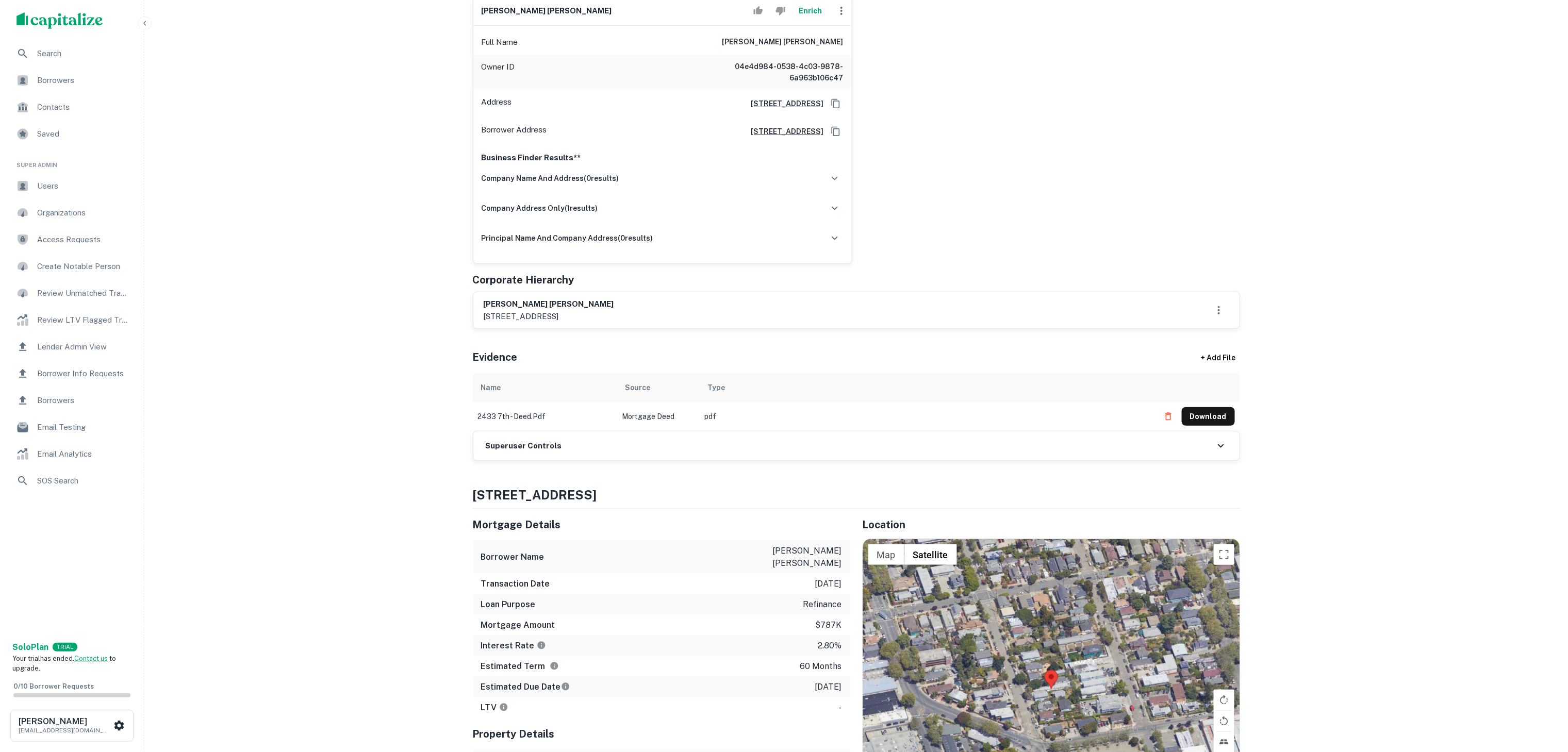
click at [1175, 417] on button "Download" at bounding box center [1208, 416] width 53 height 18
click at [666, 443] on div "Superuser Controls" at bounding box center [856, 444] width 766 height 29
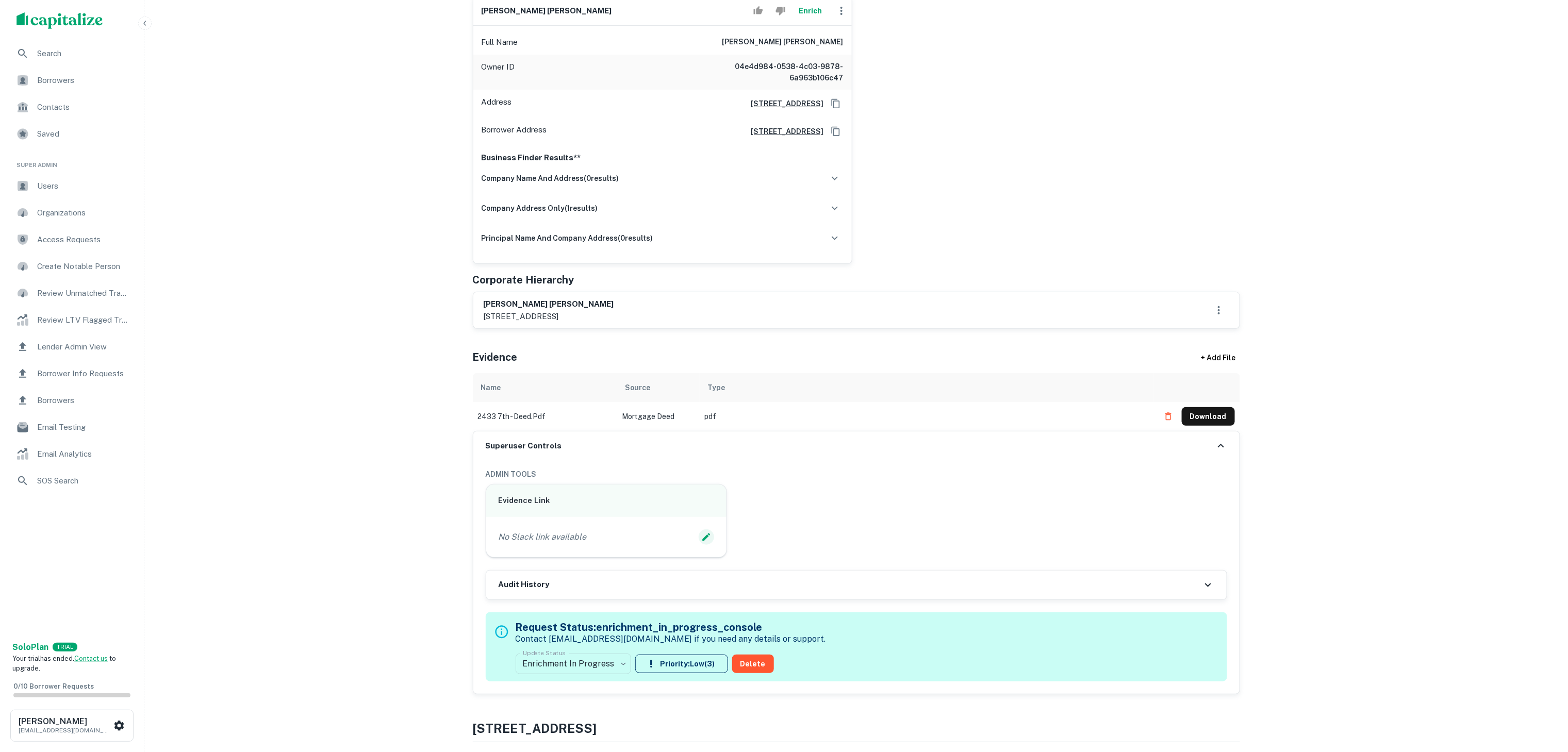
click at [703, 533] on button "Edit Slack Link" at bounding box center [706, 537] width 15 height 15
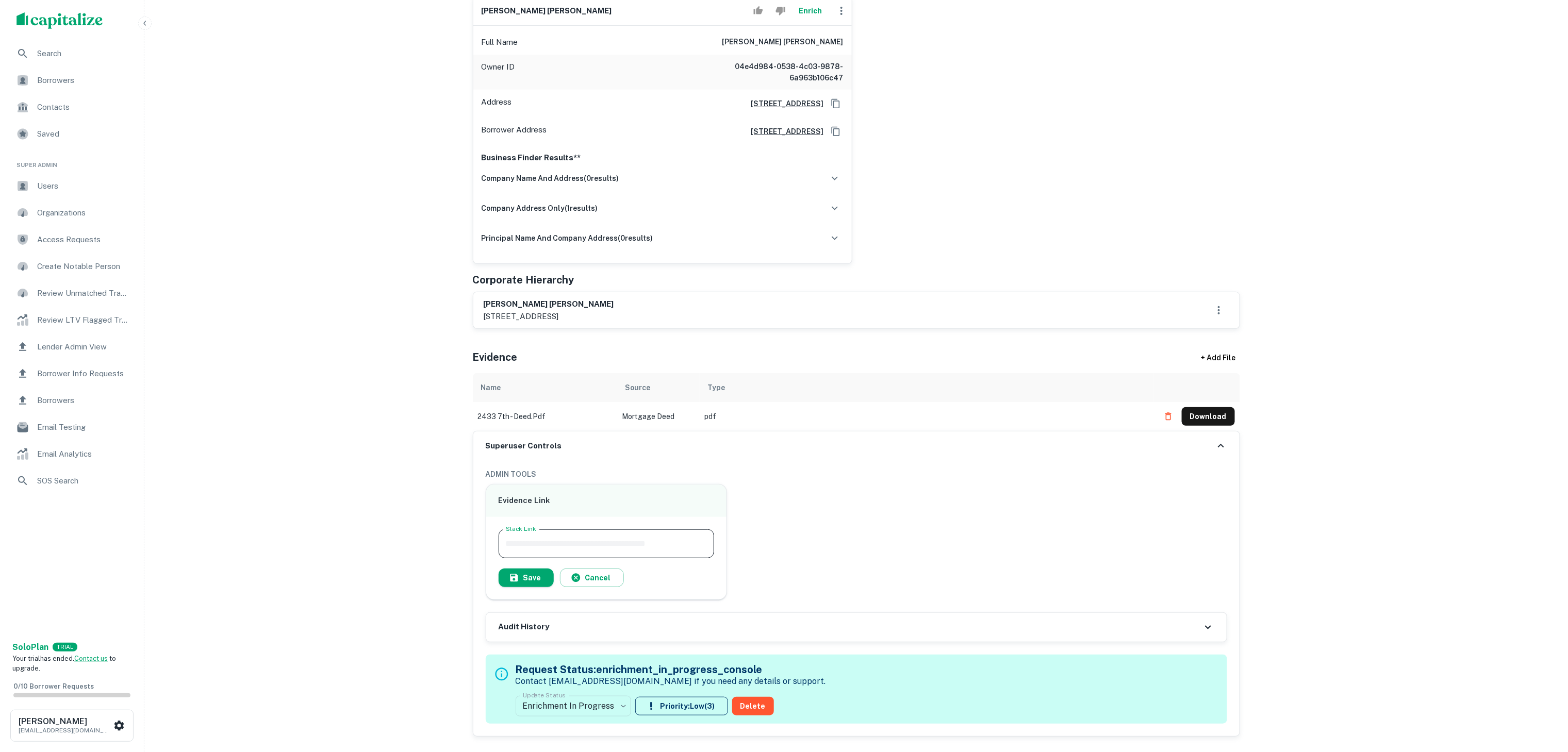
paste input "**********"
type input "**********"
drag, startPoint x: 534, startPoint y: 580, endPoint x: 548, endPoint y: 582, distance: 14.1
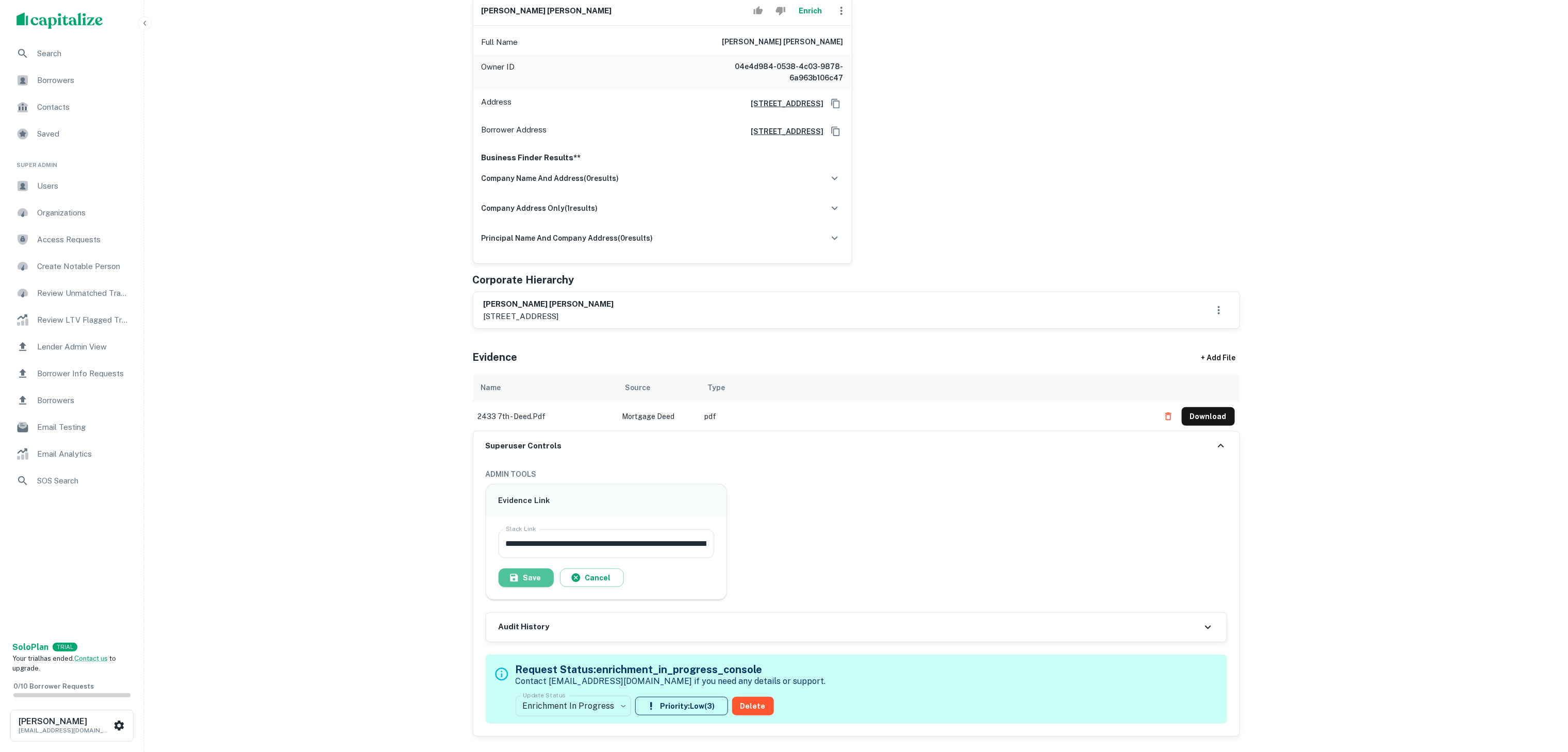
click at [534, 563] on button "Save" at bounding box center [526, 577] width 55 height 18
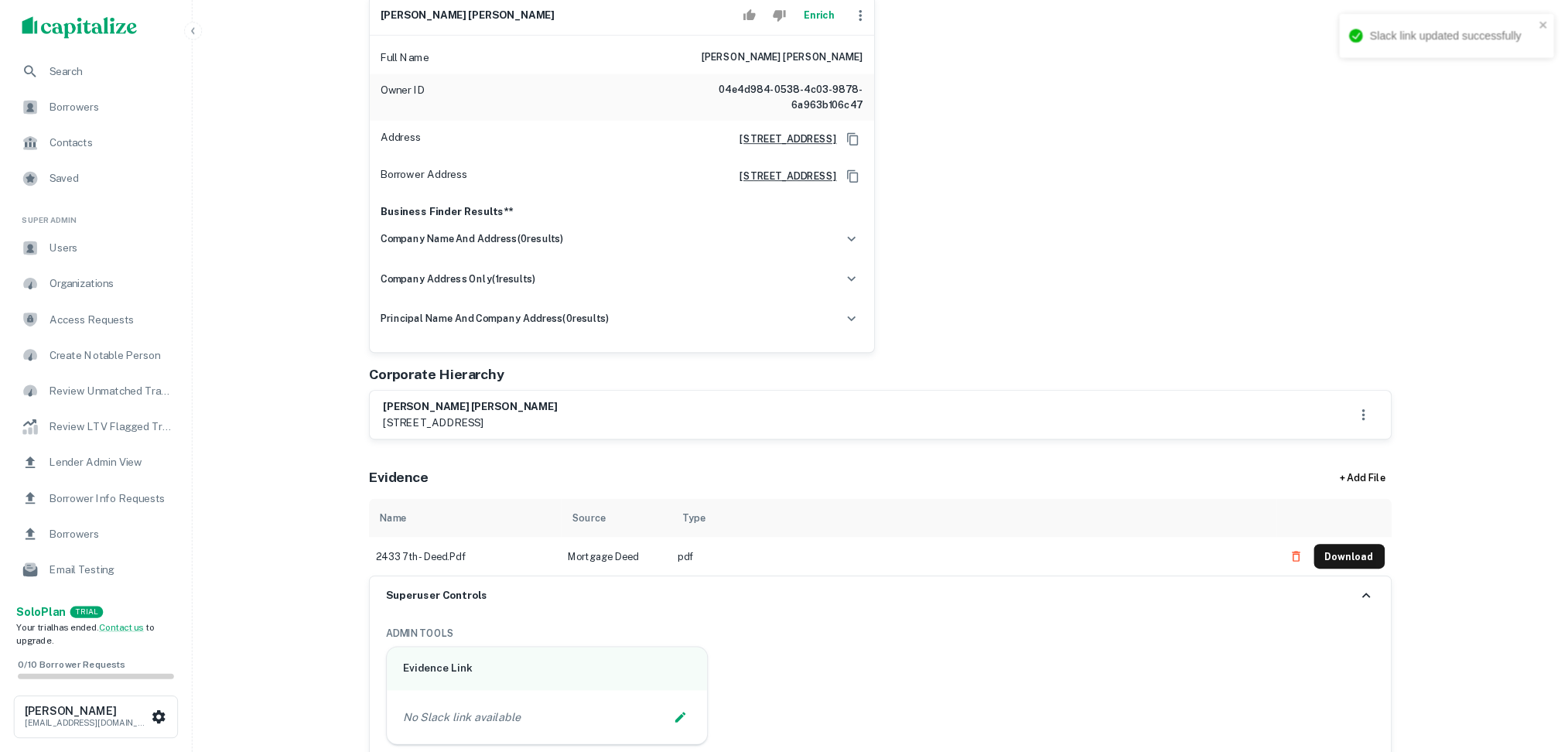
scroll to position [310, 0]
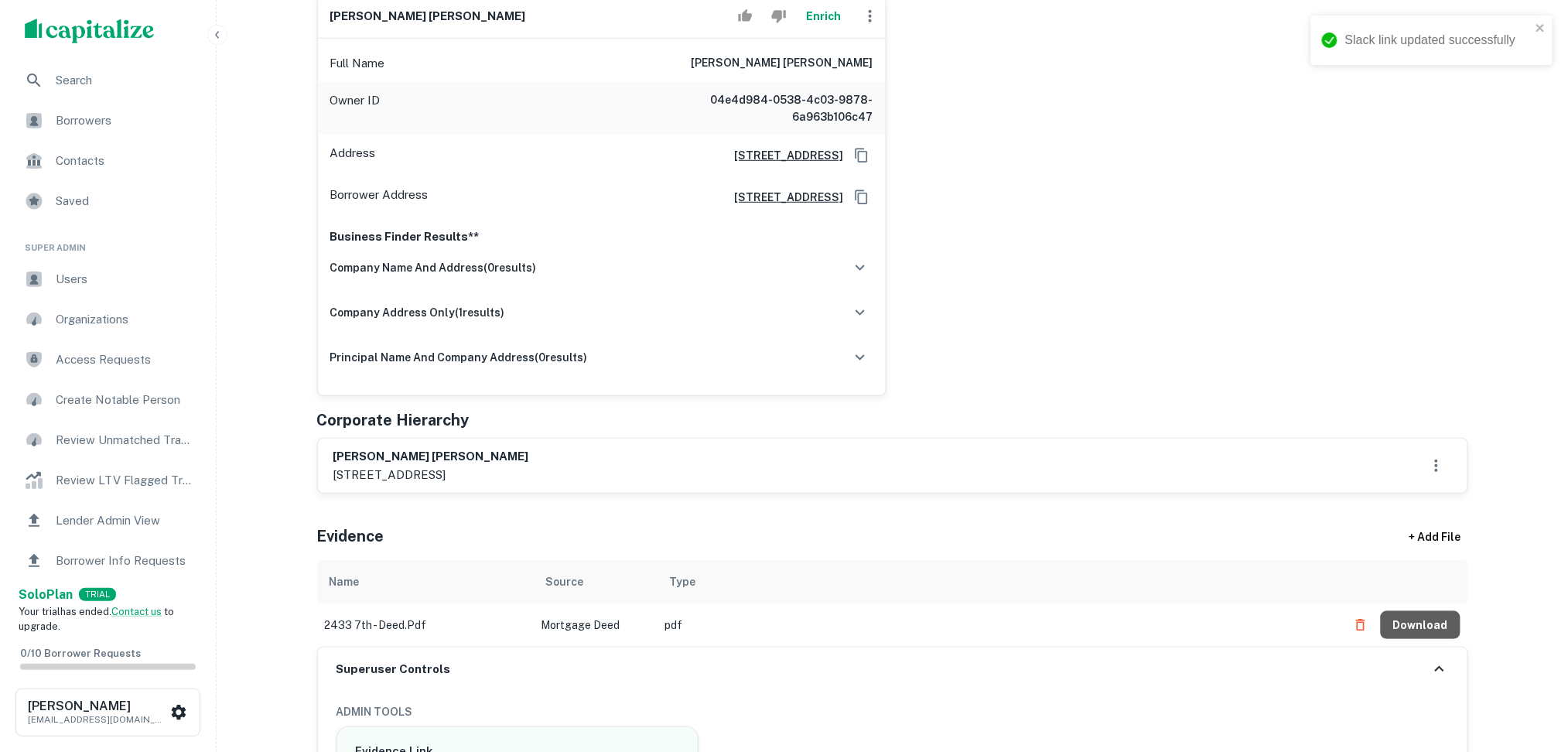
click at [1439, 621] on button "Download" at bounding box center [1420, 625] width 79 height 27
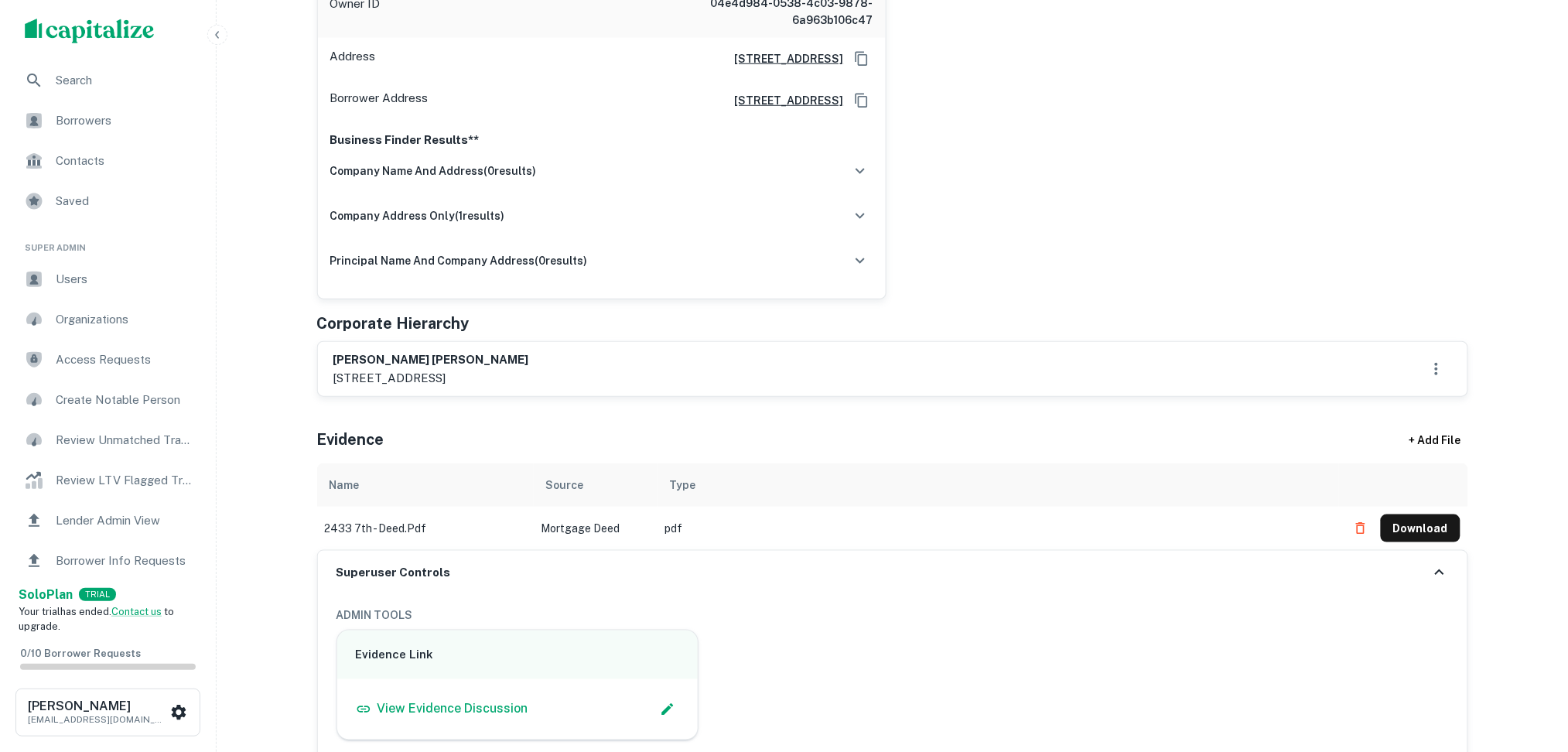
scroll to position [412, 0]
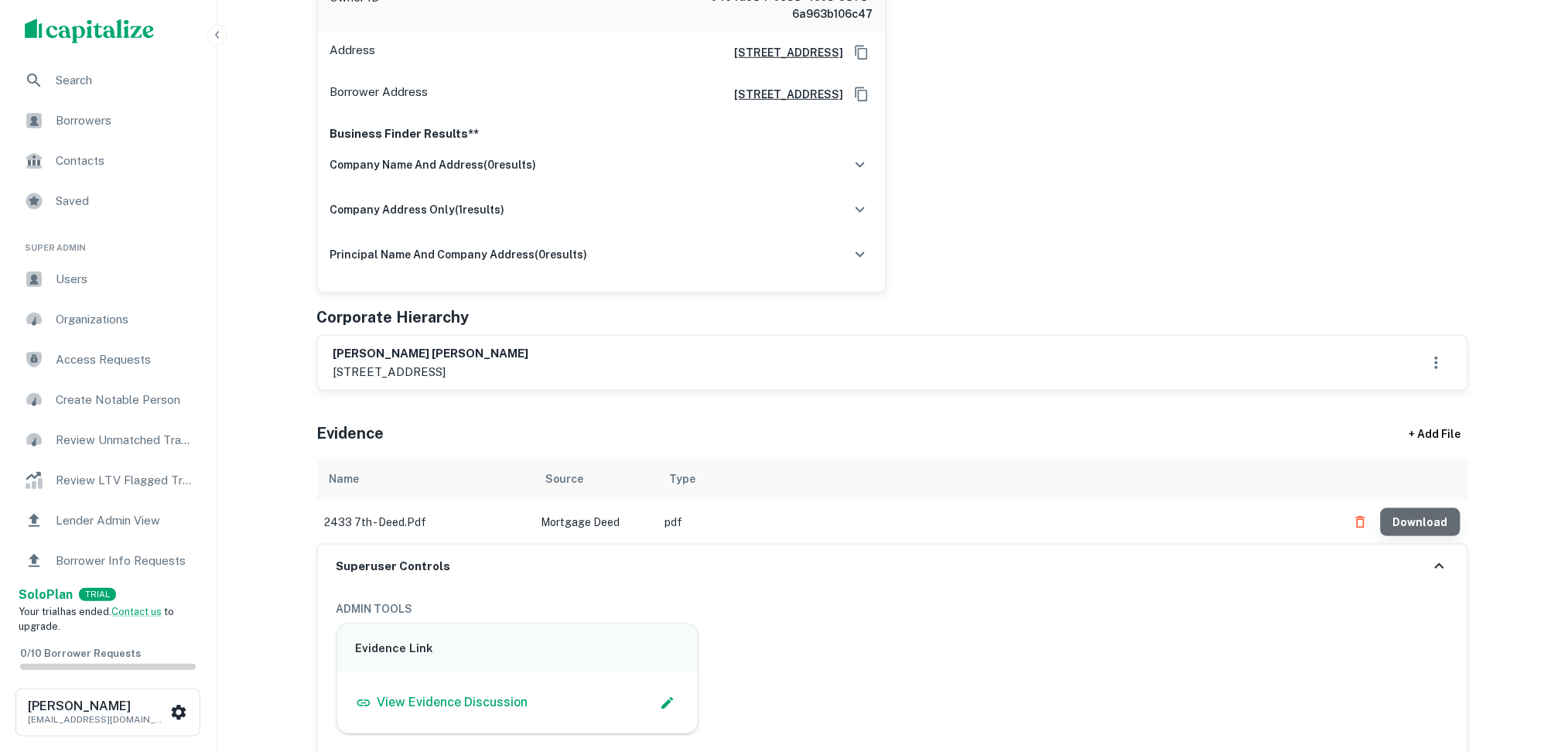
click at [1428, 515] on button "Download" at bounding box center [1420, 523] width 79 height 27
click at [1033, 282] on div "wang shu cheng Enrich Full Name wang shu cheng Owner ID 04e4d984-0538-4c03-9878…" at bounding box center [887, 86] width 1163 height 415
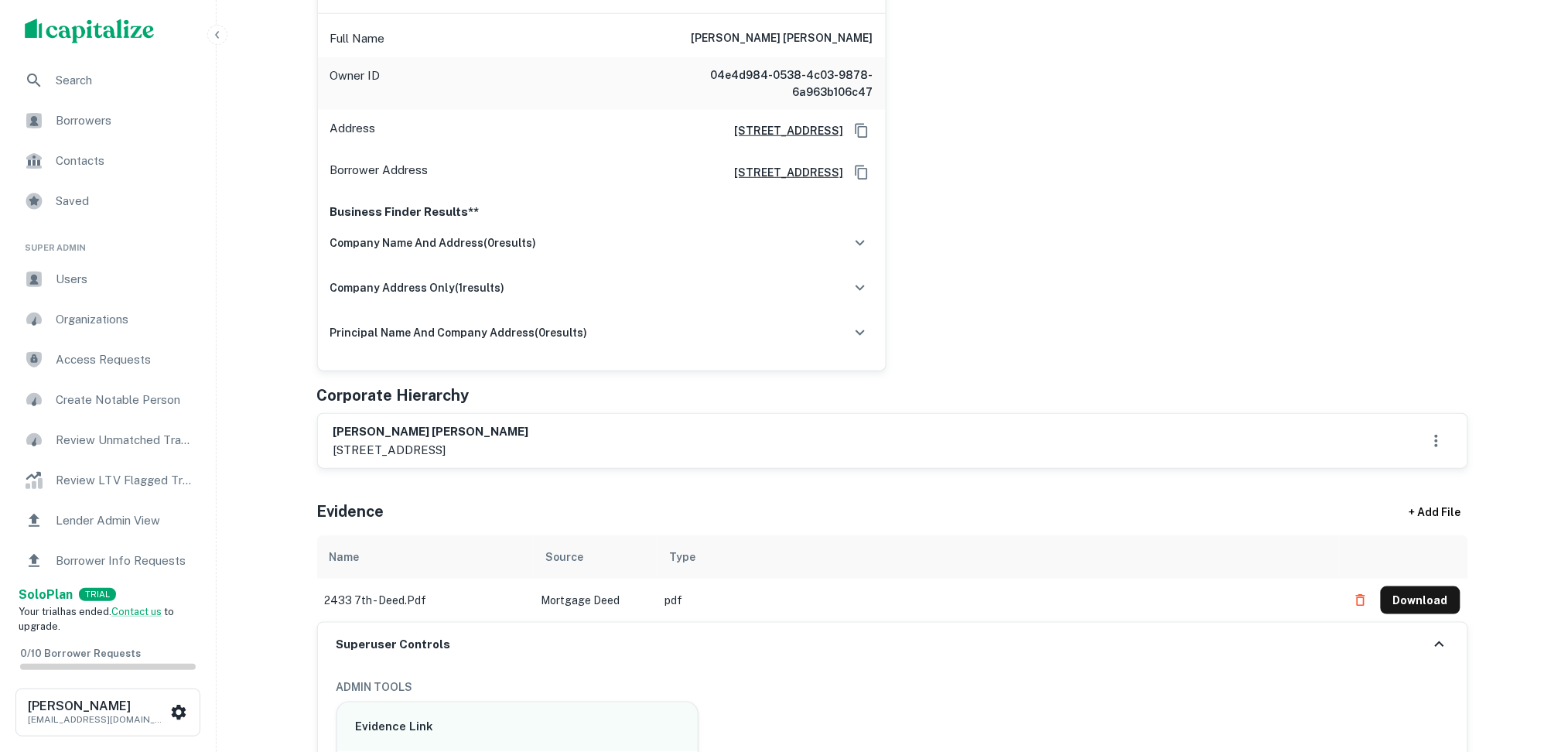
scroll to position [515, 0]
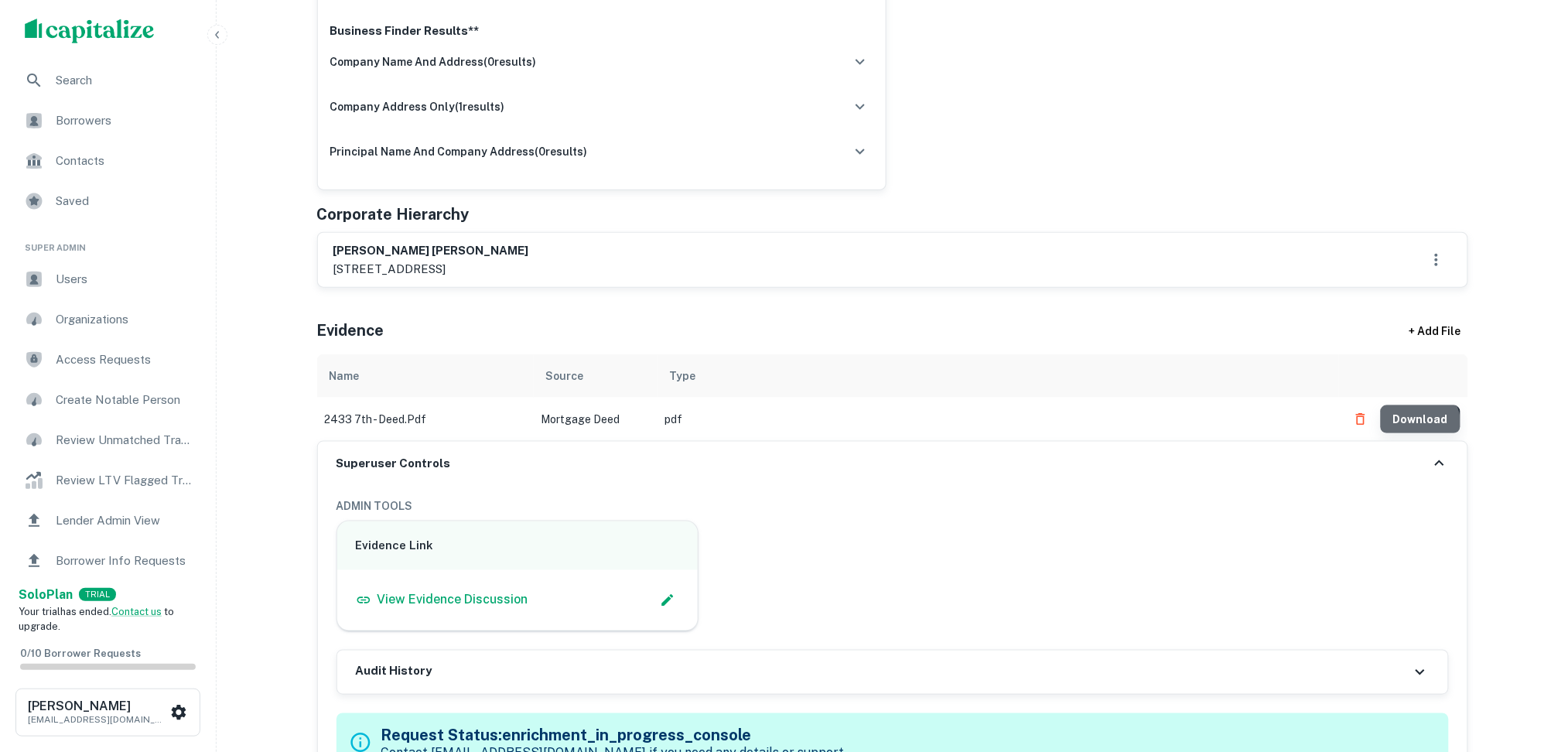
click at [1419, 424] on button "Download" at bounding box center [1420, 419] width 79 height 27
click at [1436, 418] on button "Download" at bounding box center [1420, 419] width 79 height 27
click at [1414, 413] on button "Download" at bounding box center [1420, 419] width 79 height 27
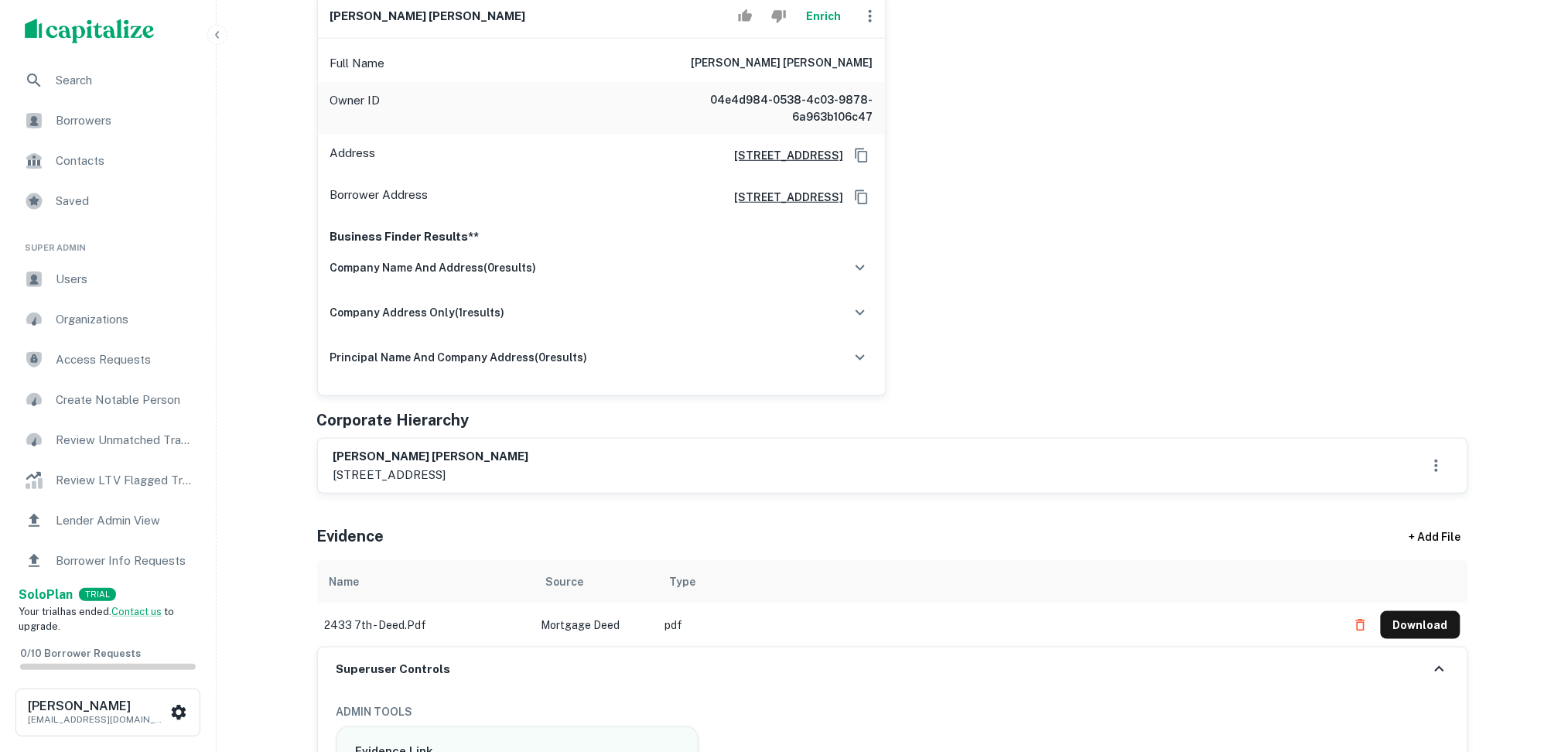
scroll to position [103, 0]
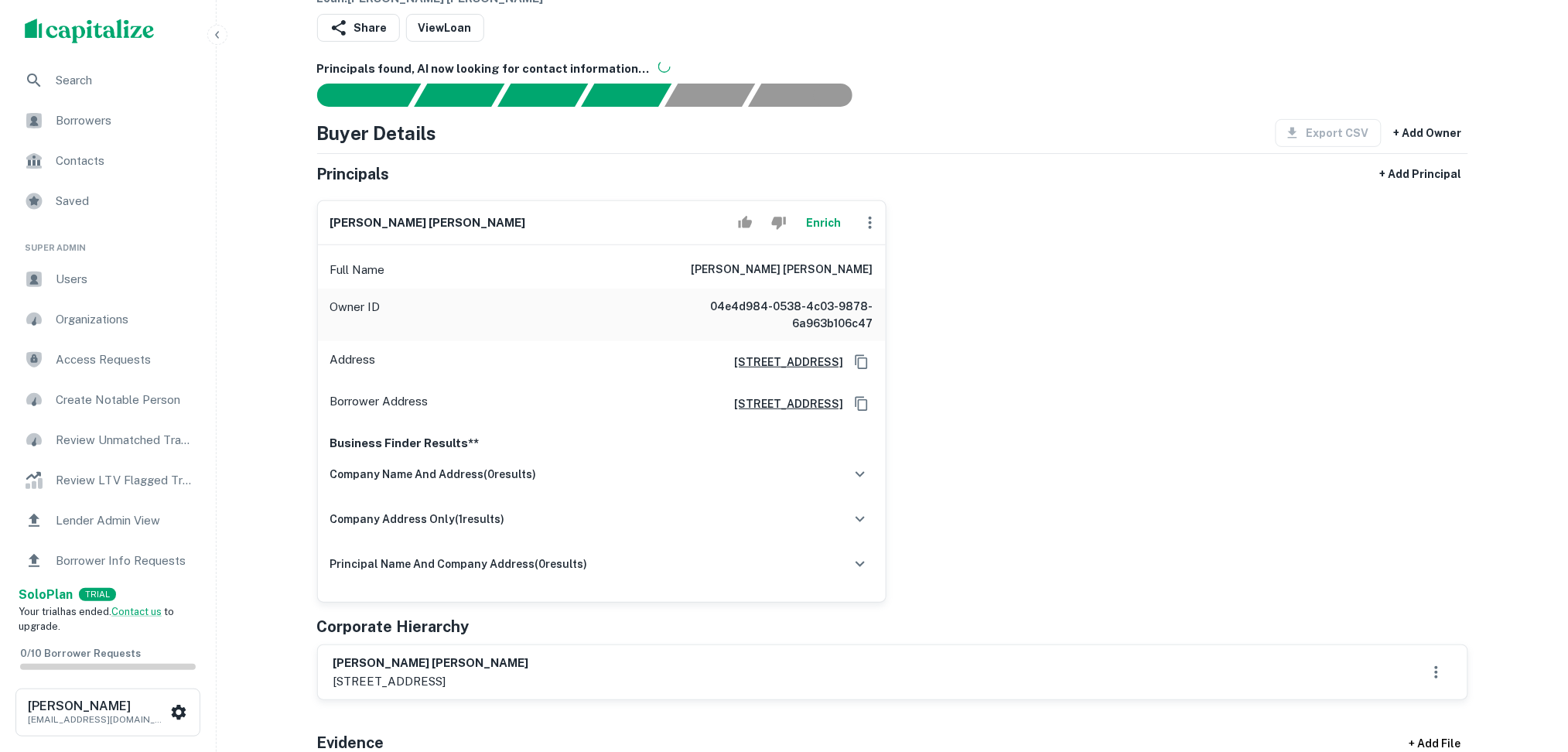
click at [873, 229] on icon "button" at bounding box center [870, 223] width 18 height 18
click at [875, 253] on li "Edit" at bounding box center [885, 259] width 63 height 27
select select "**"
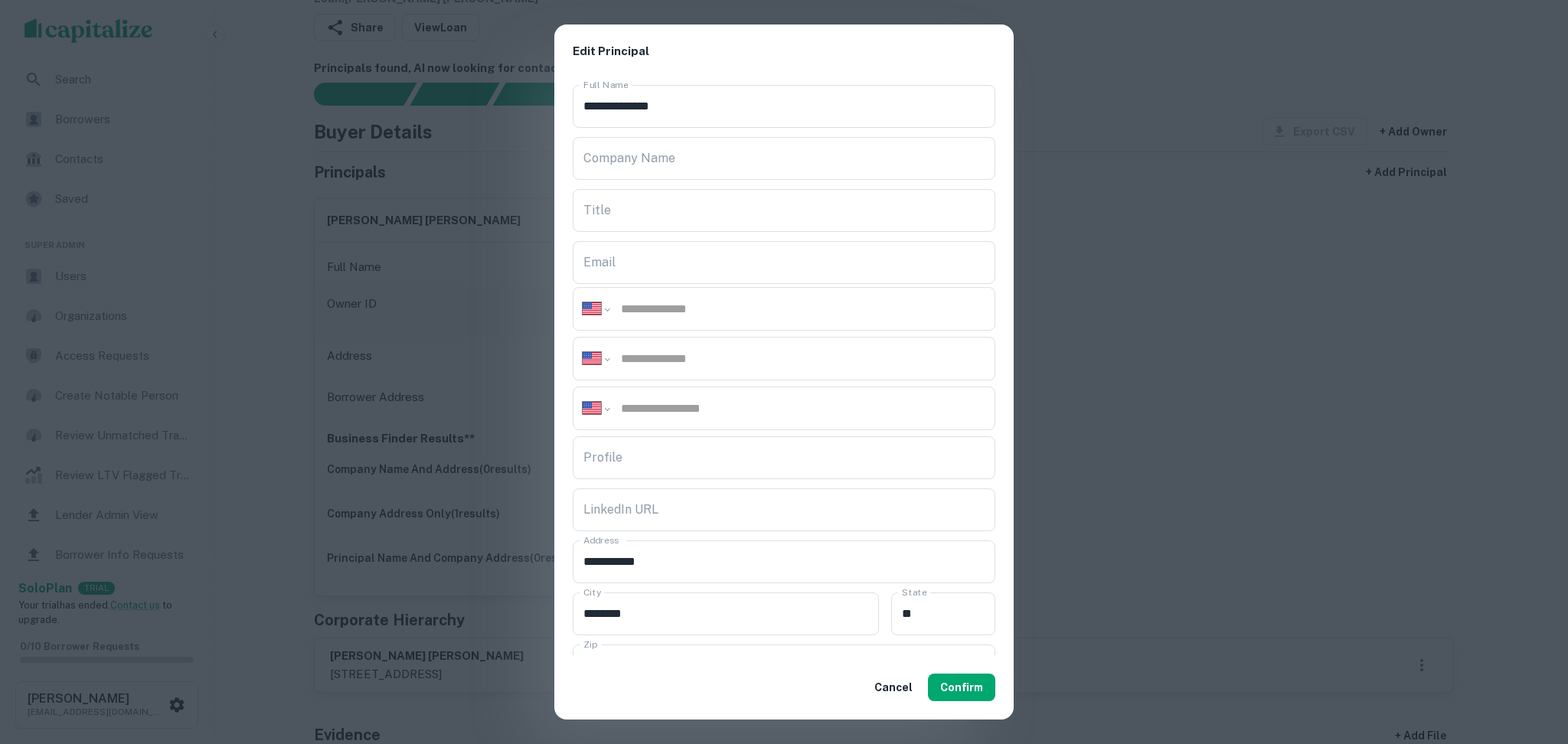
click at [620, 360] on input "tel" at bounding box center [802, 358] width 366 height 17
paste input "**********"
type input "**********"
click at [662, 306] on input "tel" at bounding box center [802, 308] width 366 height 17
paste input "**********"
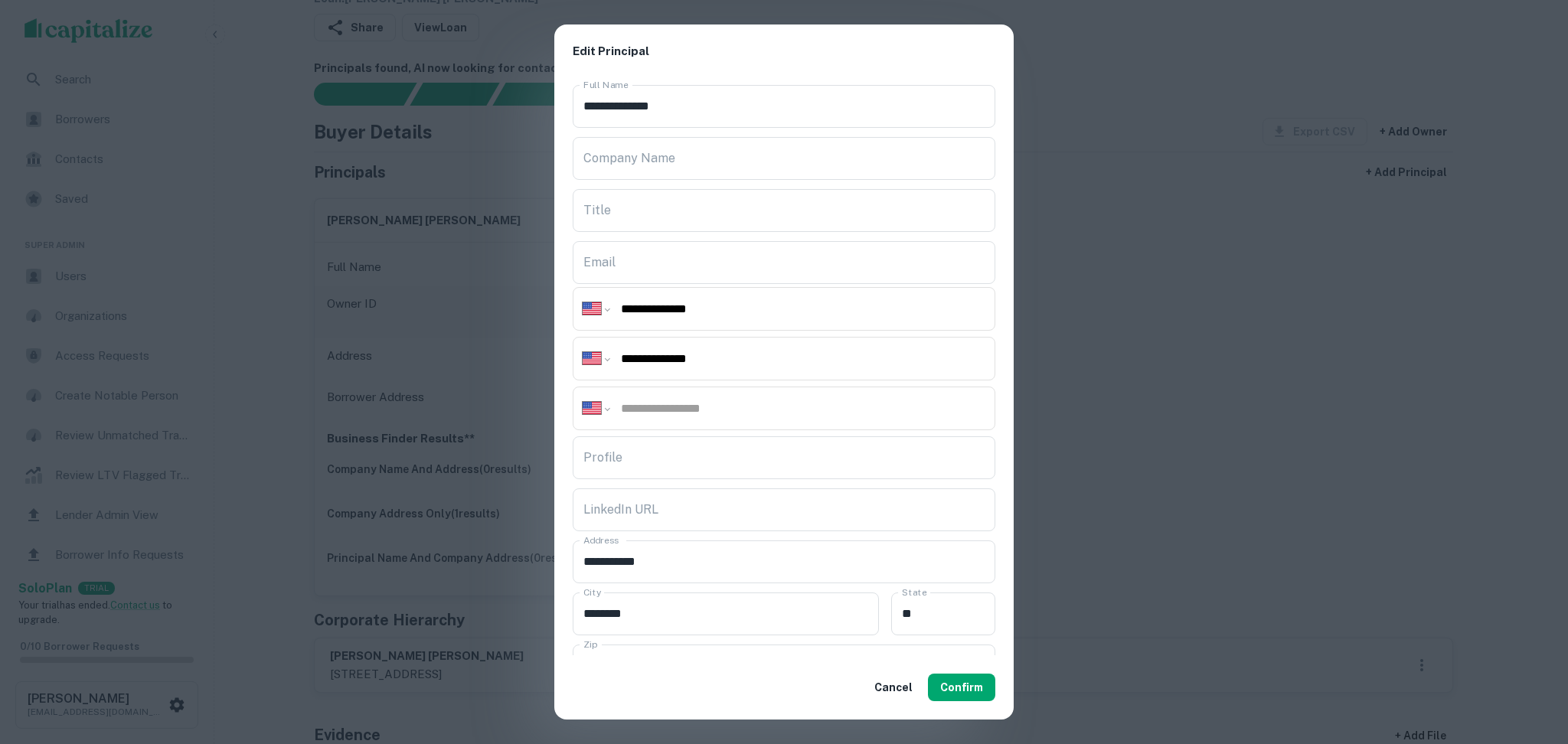
type input "**********"
click at [609, 252] on input "Email" at bounding box center [784, 262] width 423 height 42
paste input "**********"
type input "**********"
click at [958, 692] on button "Confirm" at bounding box center [962, 687] width 68 height 27
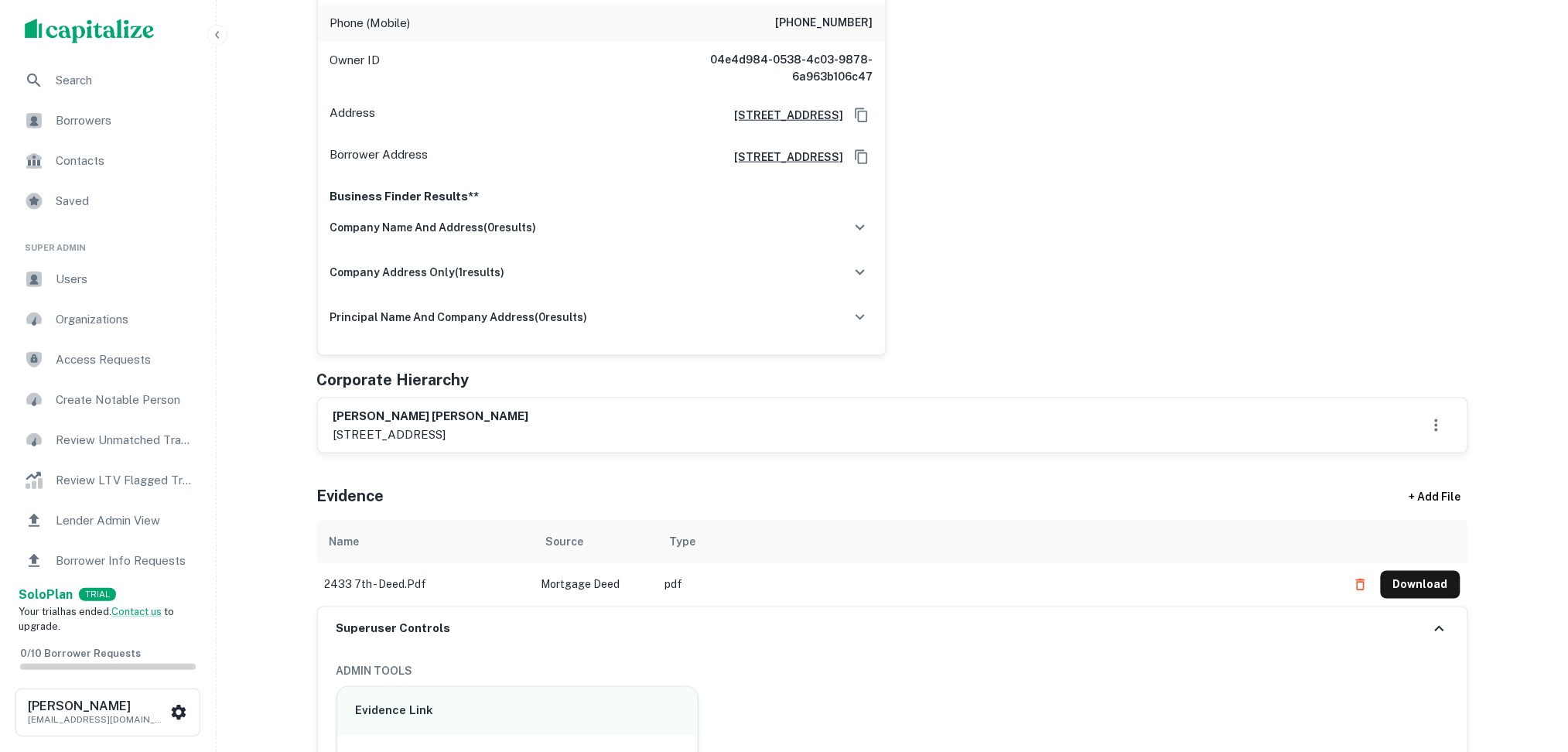
scroll to position [620, 0]
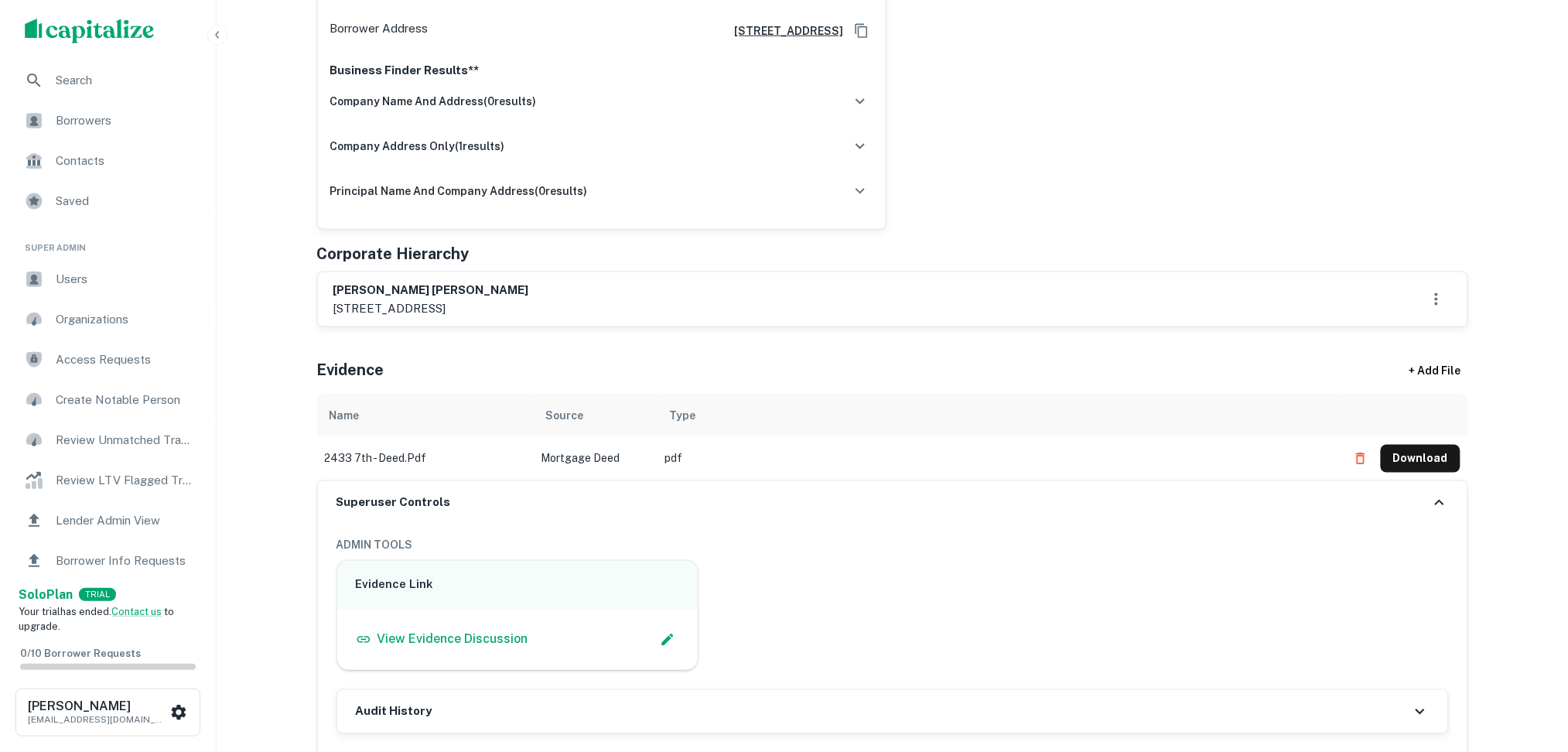
click at [743, 286] on div "wang shu cheng 2433 7th st, berkeley, ca, 94710" at bounding box center [892, 299] width 1150 height 54
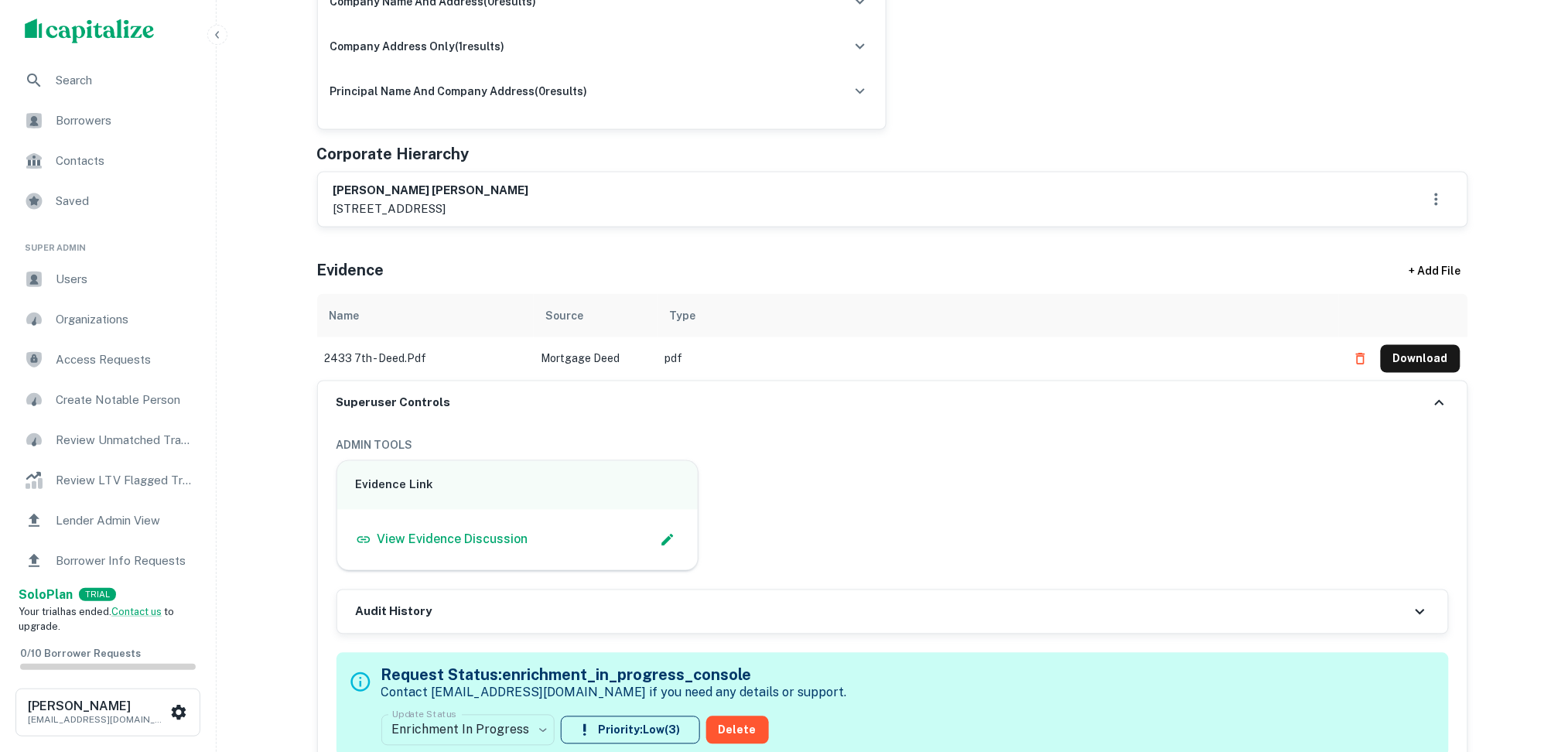
scroll to position [929, 0]
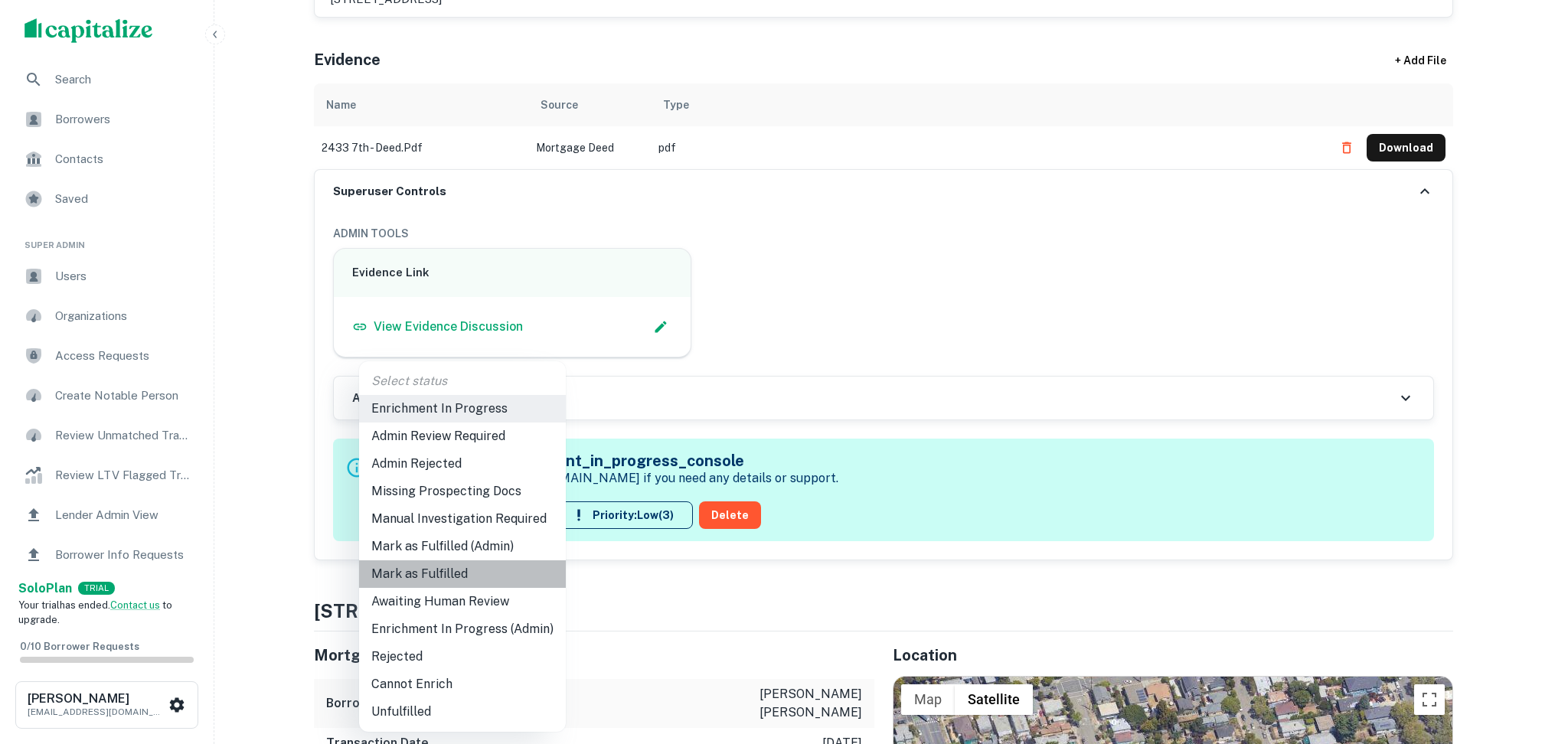
click at [525, 577] on li "Mark as Fulfilled" at bounding box center [462, 574] width 207 height 27
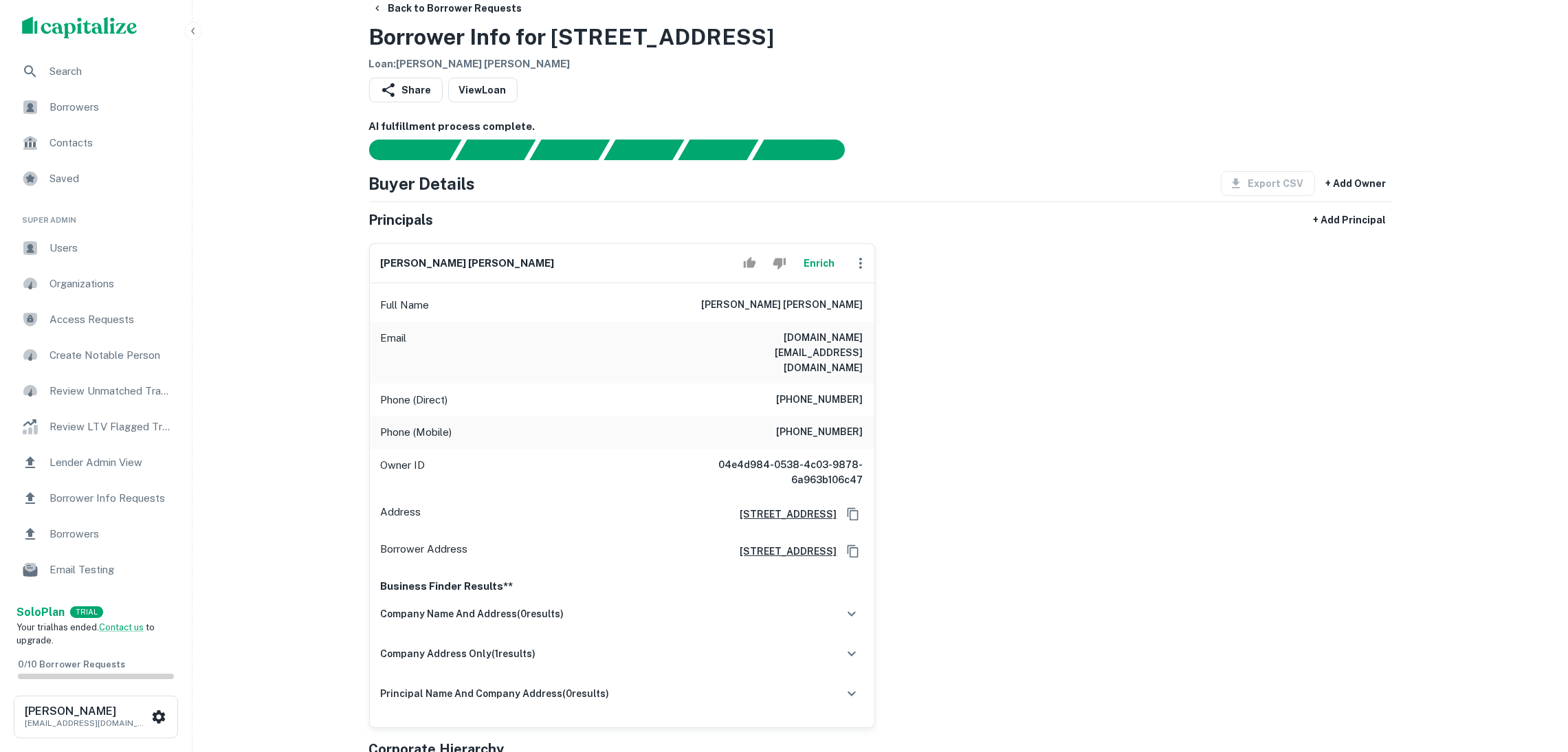
scroll to position [0, 0]
